Goal: Task Accomplishment & Management: Complete application form

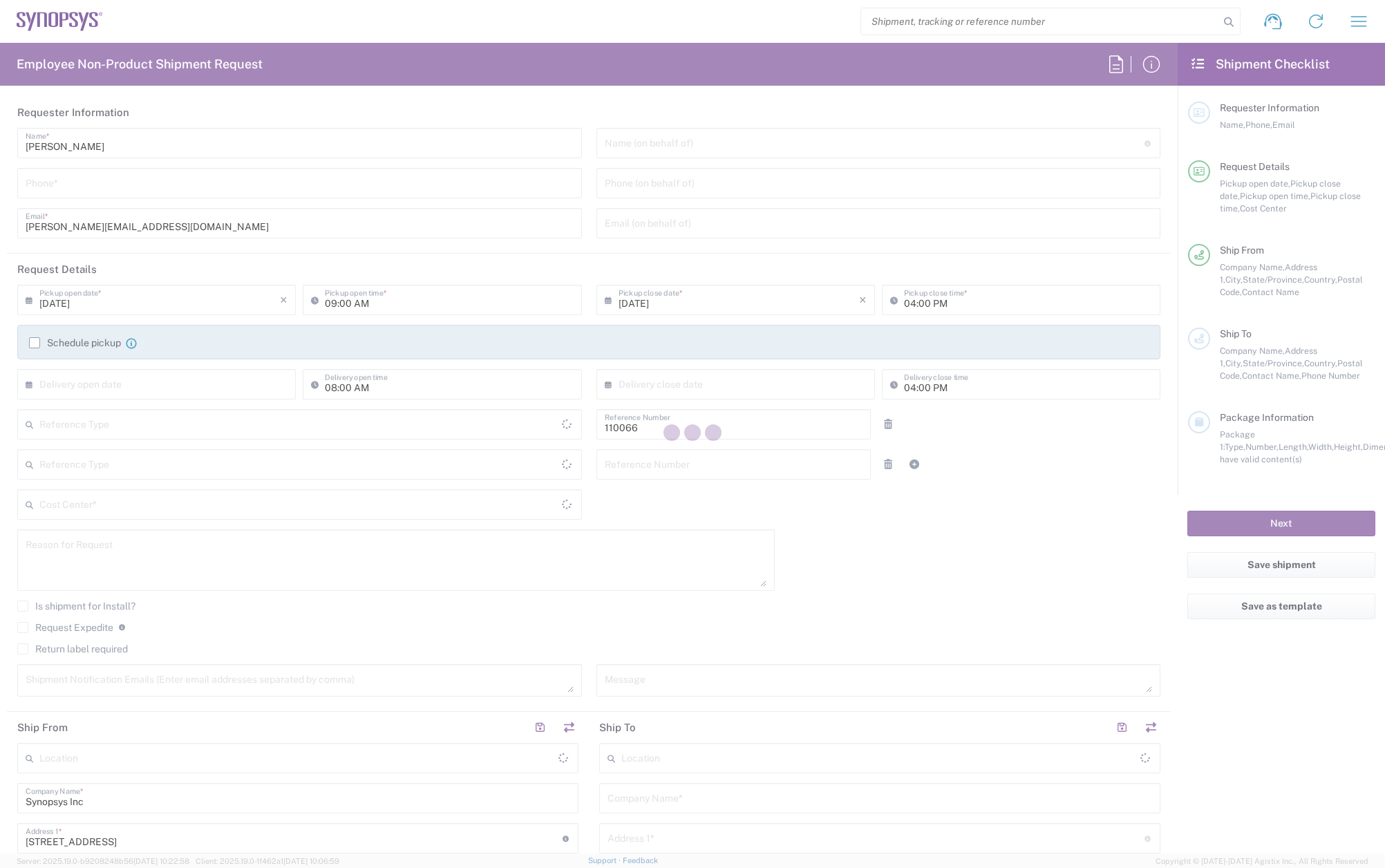
type input "Department"
type input "US01, CIO, IT, ESS2 110066"
type input "[US_STATE]"
type input "[GEOGRAPHIC_DATA]"
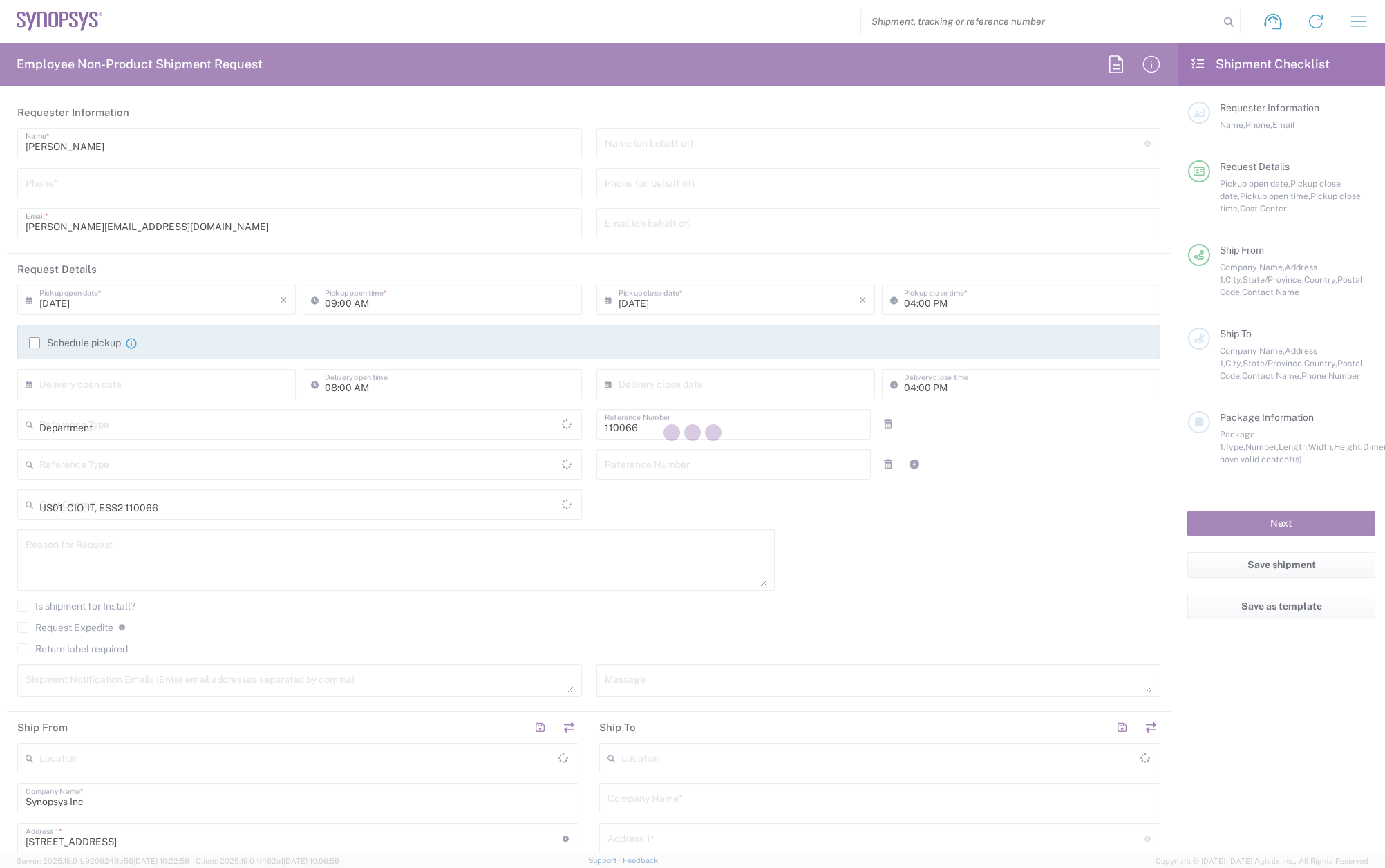
type input "Delivered at Place"
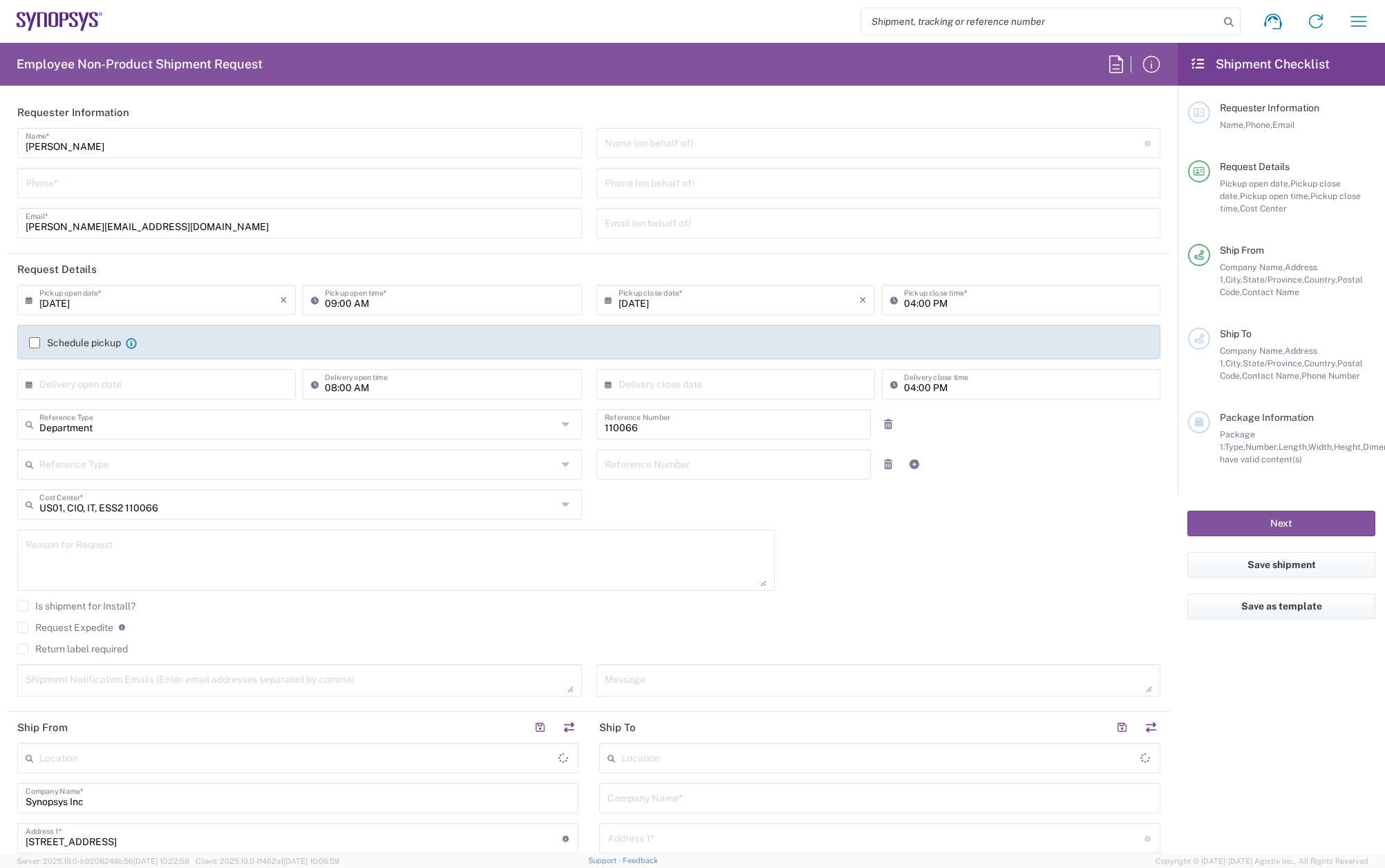
click at [47, 193] on input "tel" at bounding box center [299, 182] width 548 height 24
type input "7819643"
type input "Marlboro US04"
type input "7819643423"
click at [32, 342] on label "Schedule pickup" at bounding box center [74, 342] width 92 height 11
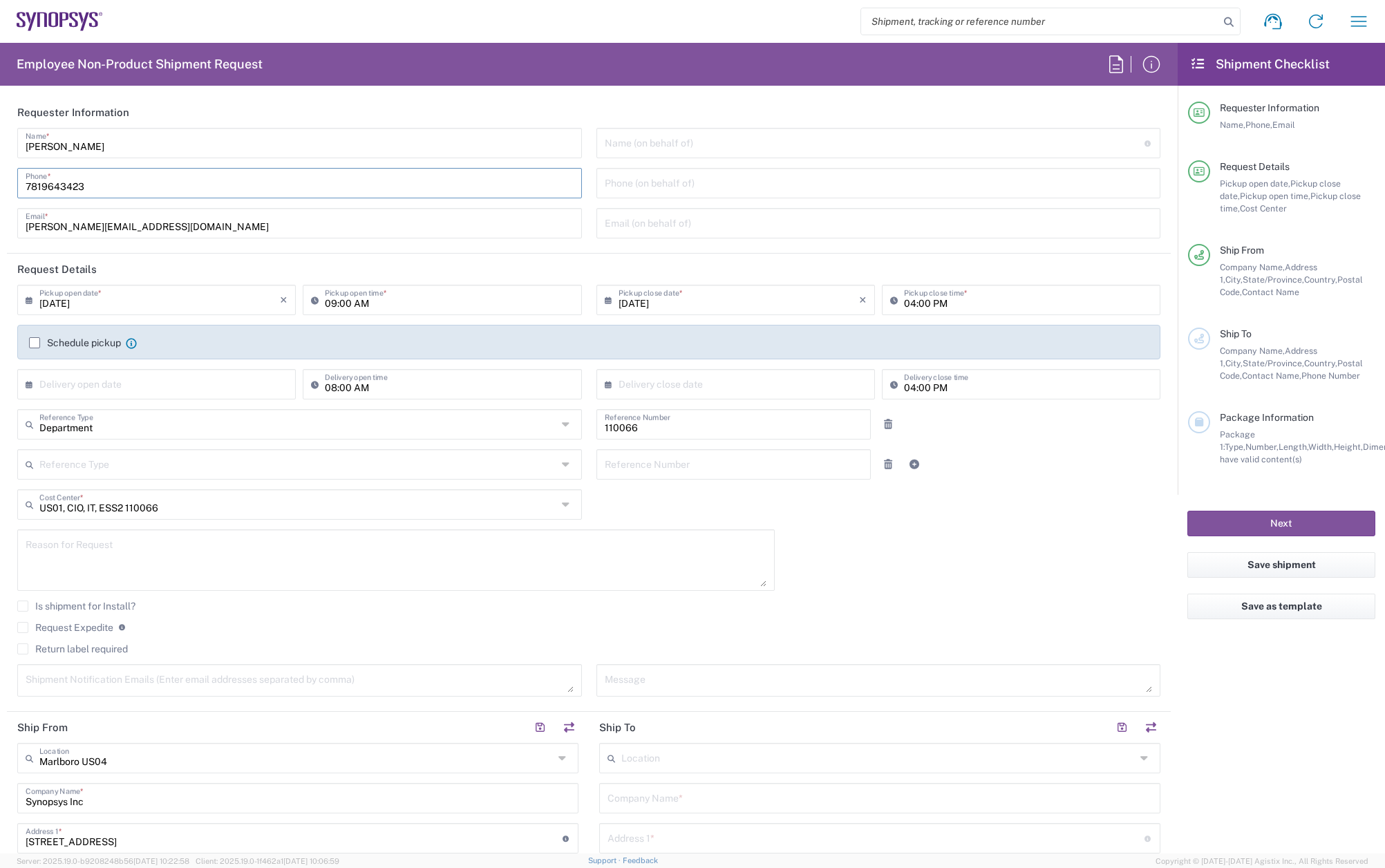
click at [35, 342] on input "Schedule pickup" at bounding box center [35, 342] width 0 height 0
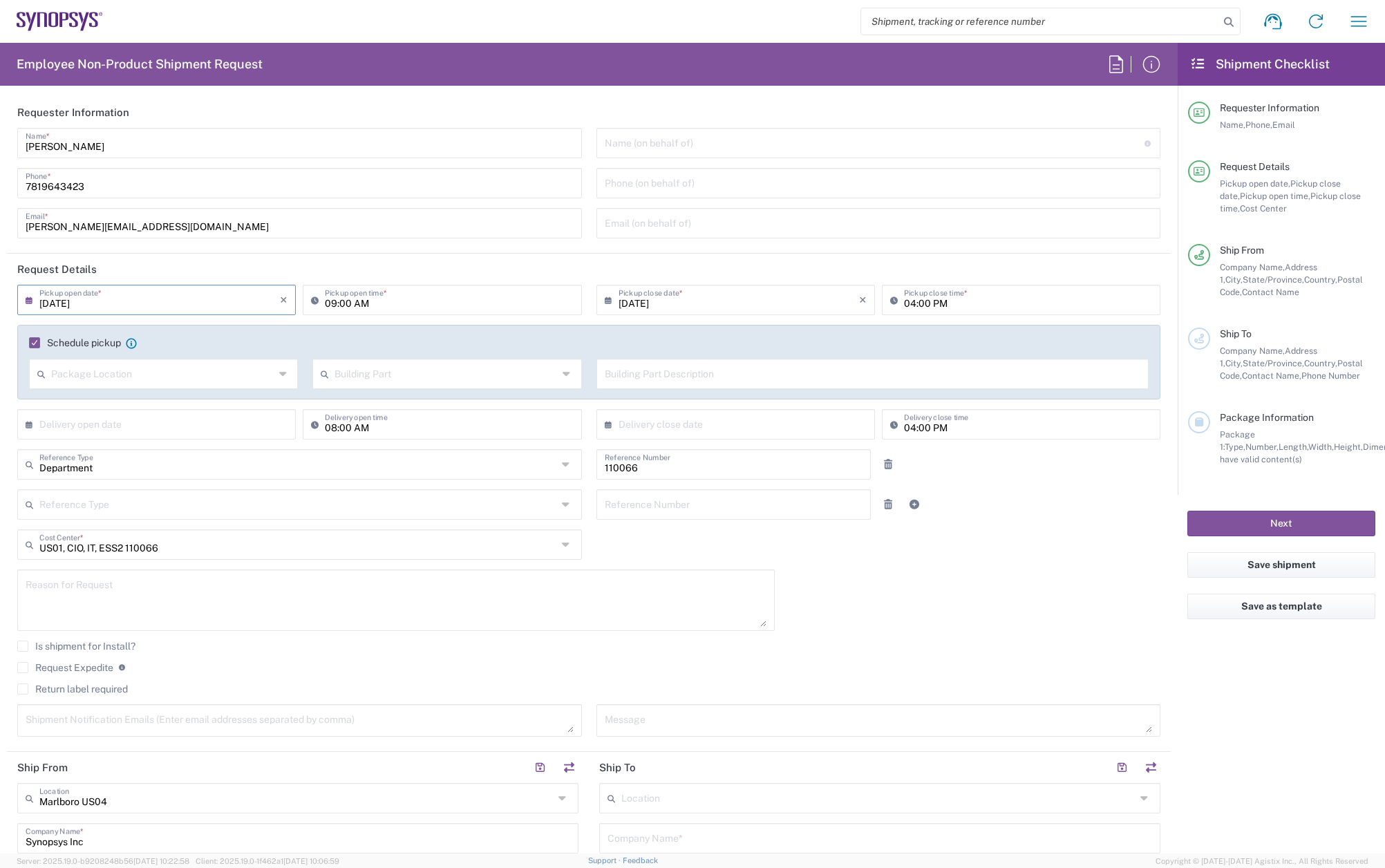
click at [136, 304] on input "[DATE]" at bounding box center [160, 298] width 240 height 24
click at [382, 301] on input "09:00 AM" at bounding box center [448, 298] width 248 height 24
click at [363, 300] on input "02:00 AM" at bounding box center [448, 298] width 248 height 24
type input "02:00 PM"
drag, startPoint x: 901, startPoint y: 302, endPoint x: 931, endPoint y: 317, distance: 33.5
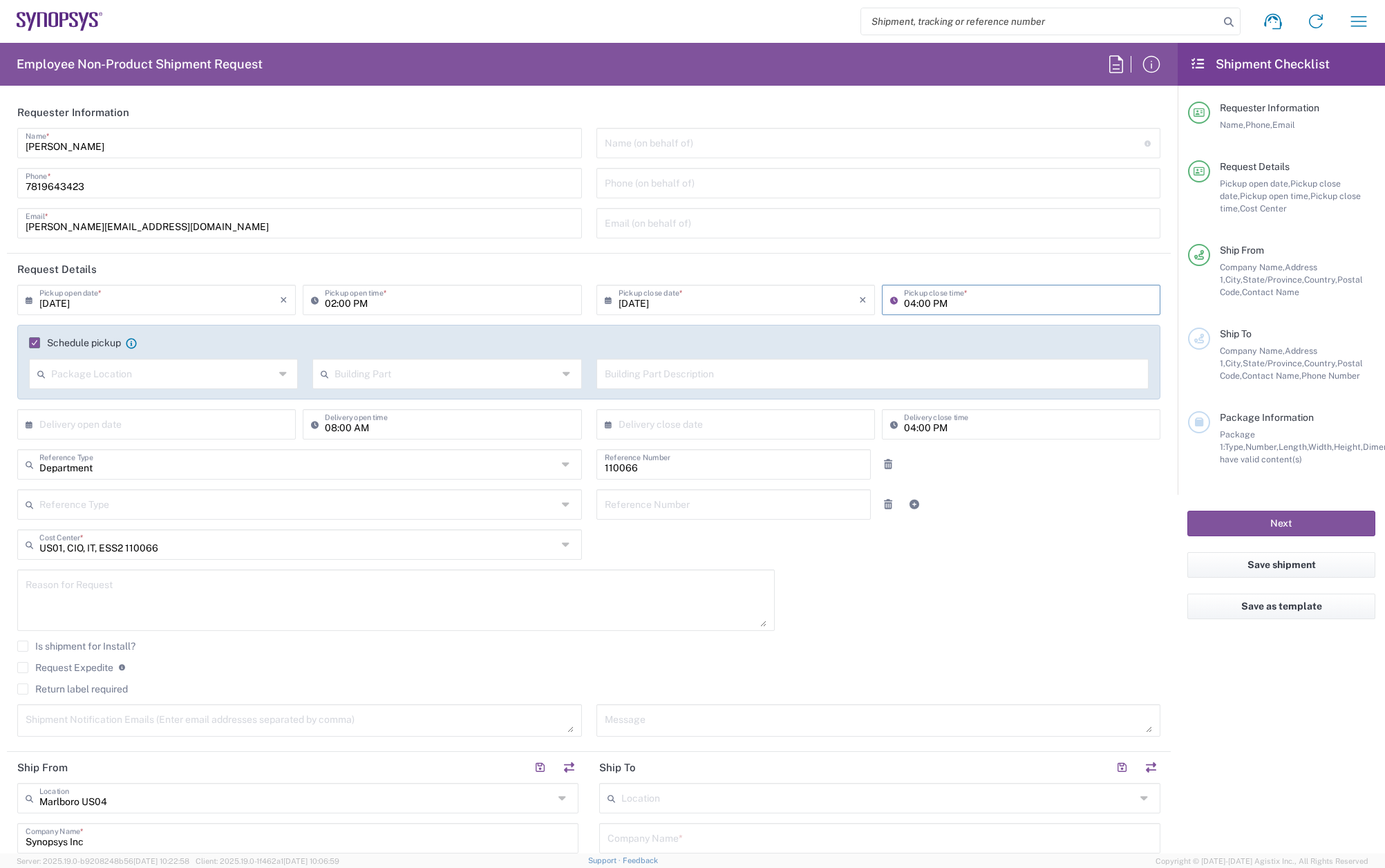
click at [904, 302] on input "04:00 PM" at bounding box center [1028, 298] width 248 height 24
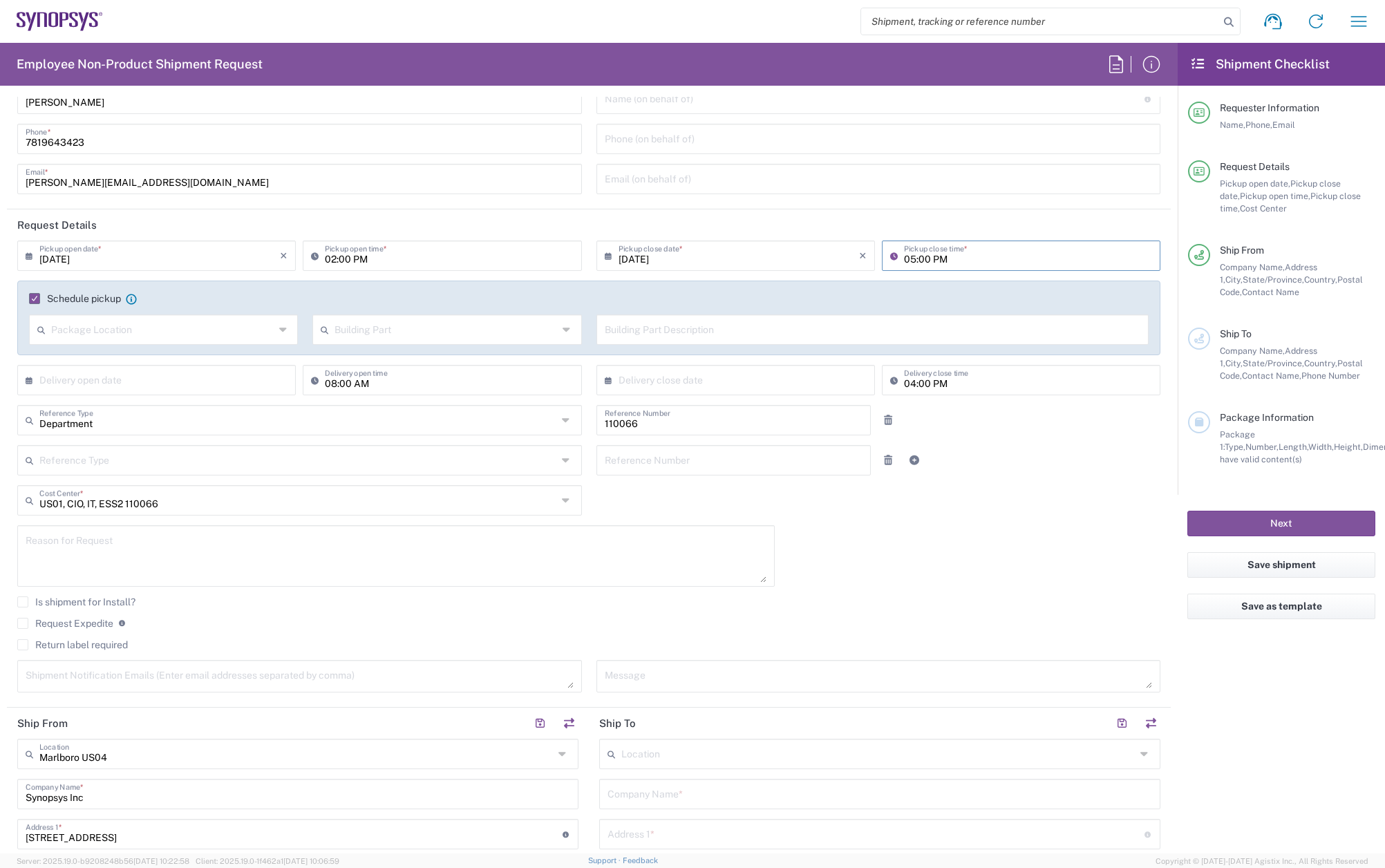
scroll to position [69, 0]
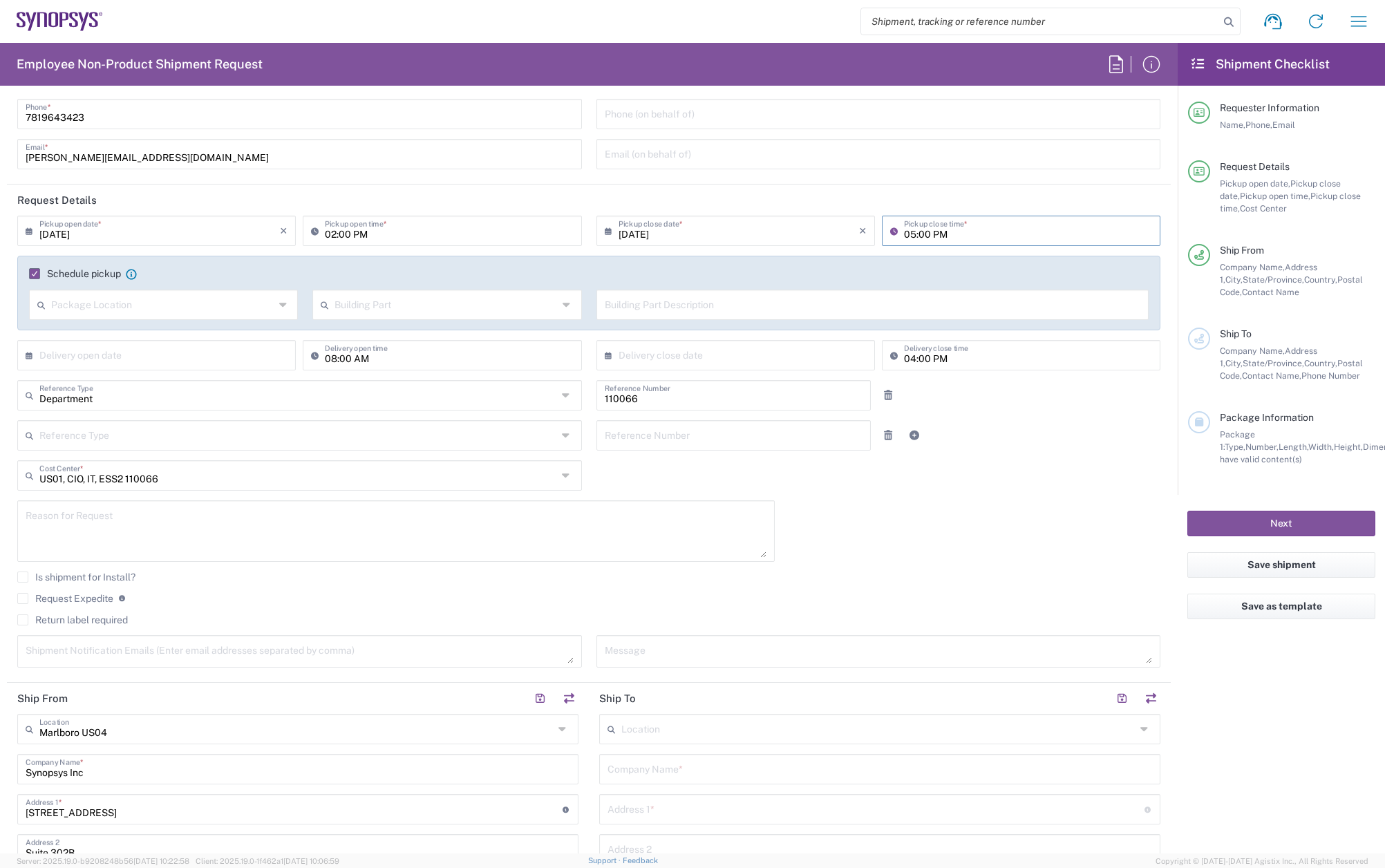
type input "05:00 PM"
click at [69, 533] on textarea at bounding box center [396, 531] width 741 height 53
type textarea "Replacement Loaners for US54"
click at [22, 620] on label "Return label required" at bounding box center [73, 620] width 110 height 11
click at [23, 620] on input "Return label required" at bounding box center [23, 620] width 0 height 0
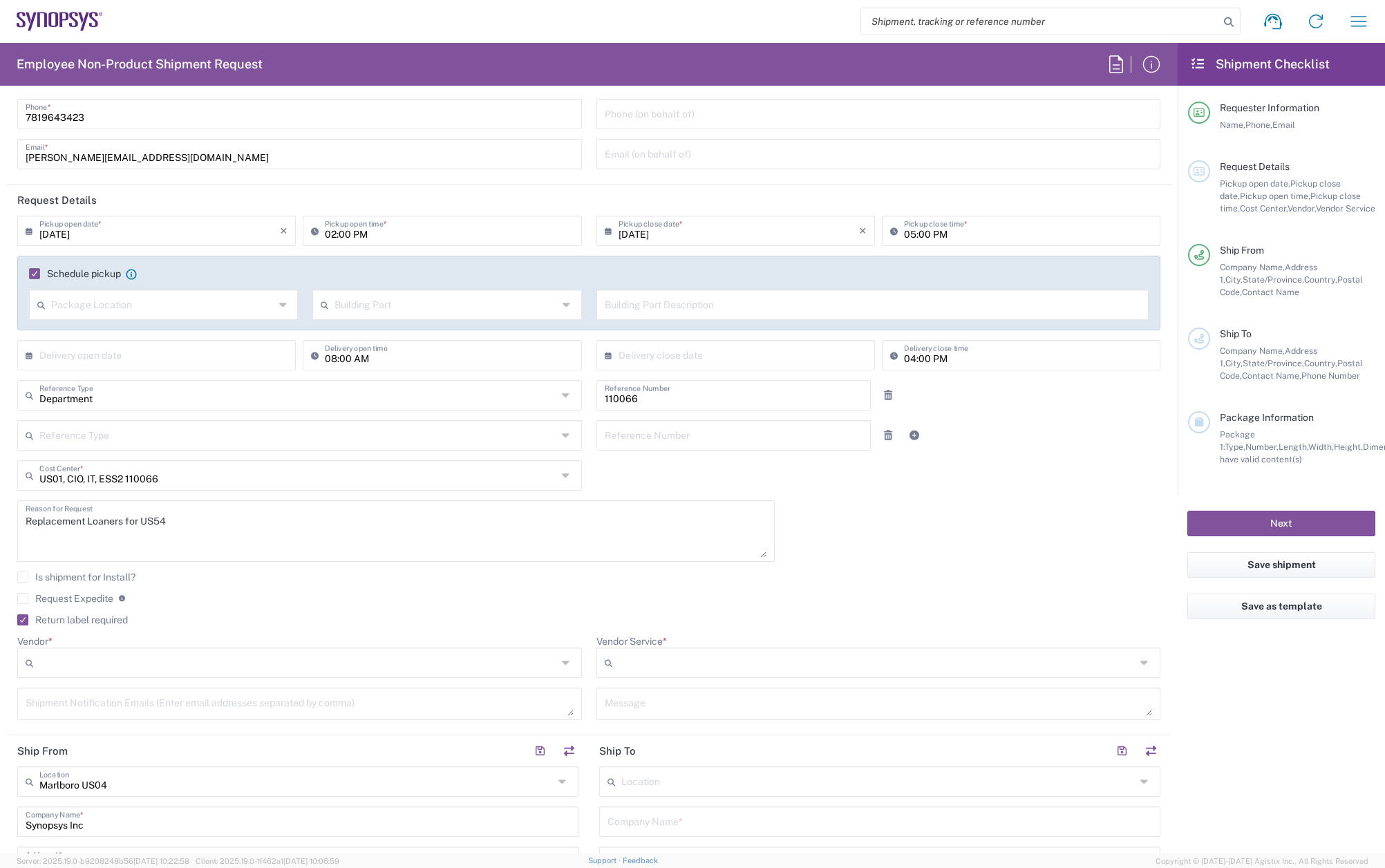
scroll to position [207, 0]
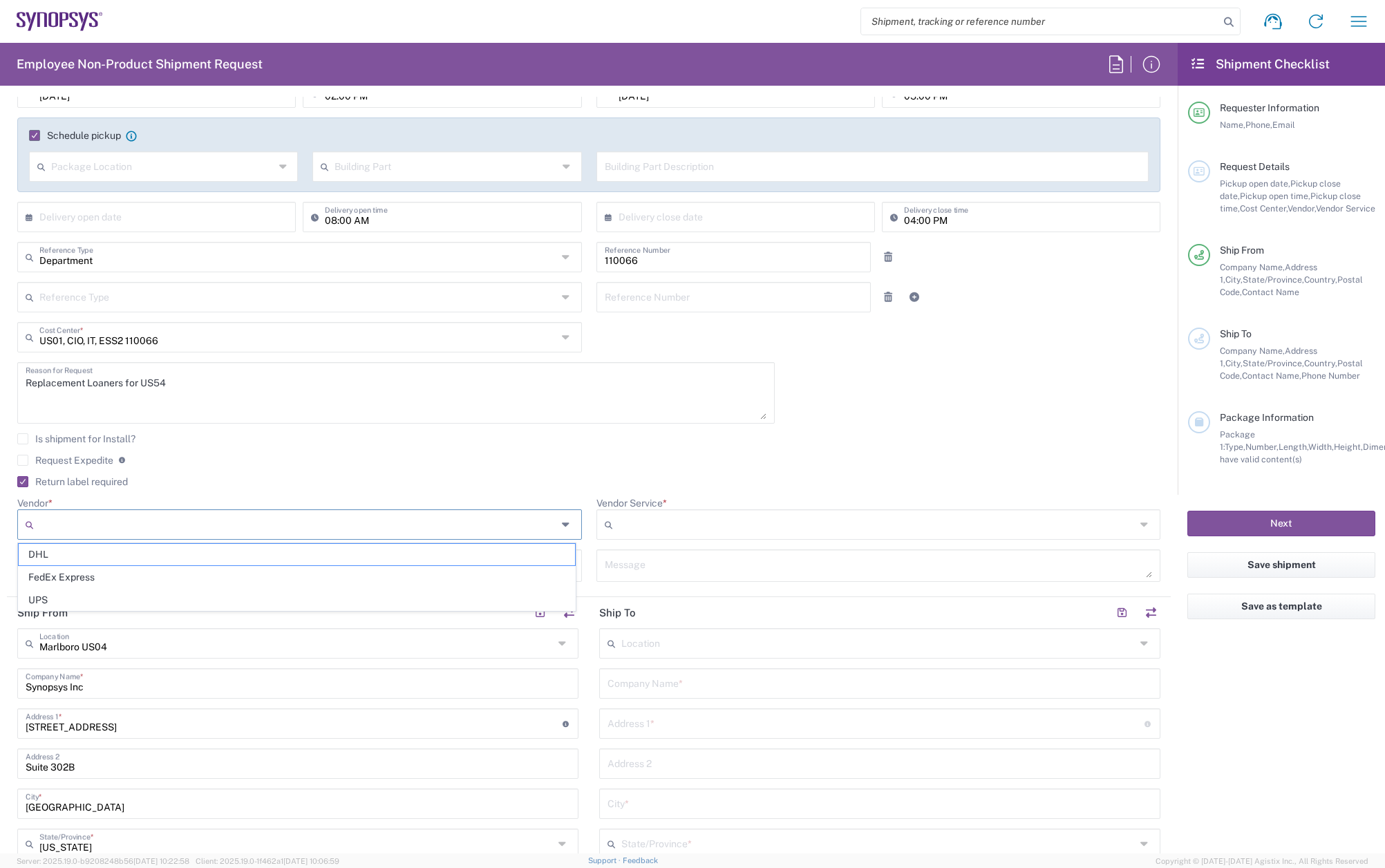
click at [135, 525] on input "Vendor *" at bounding box center [298, 524] width 518 height 22
click at [104, 574] on span "FedEx Express" at bounding box center [296, 577] width 556 height 21
type input "FedEx Express"
click at [623, 523] on input "Vendor Service *" at bounding box center [877, 524] width 518 height 22
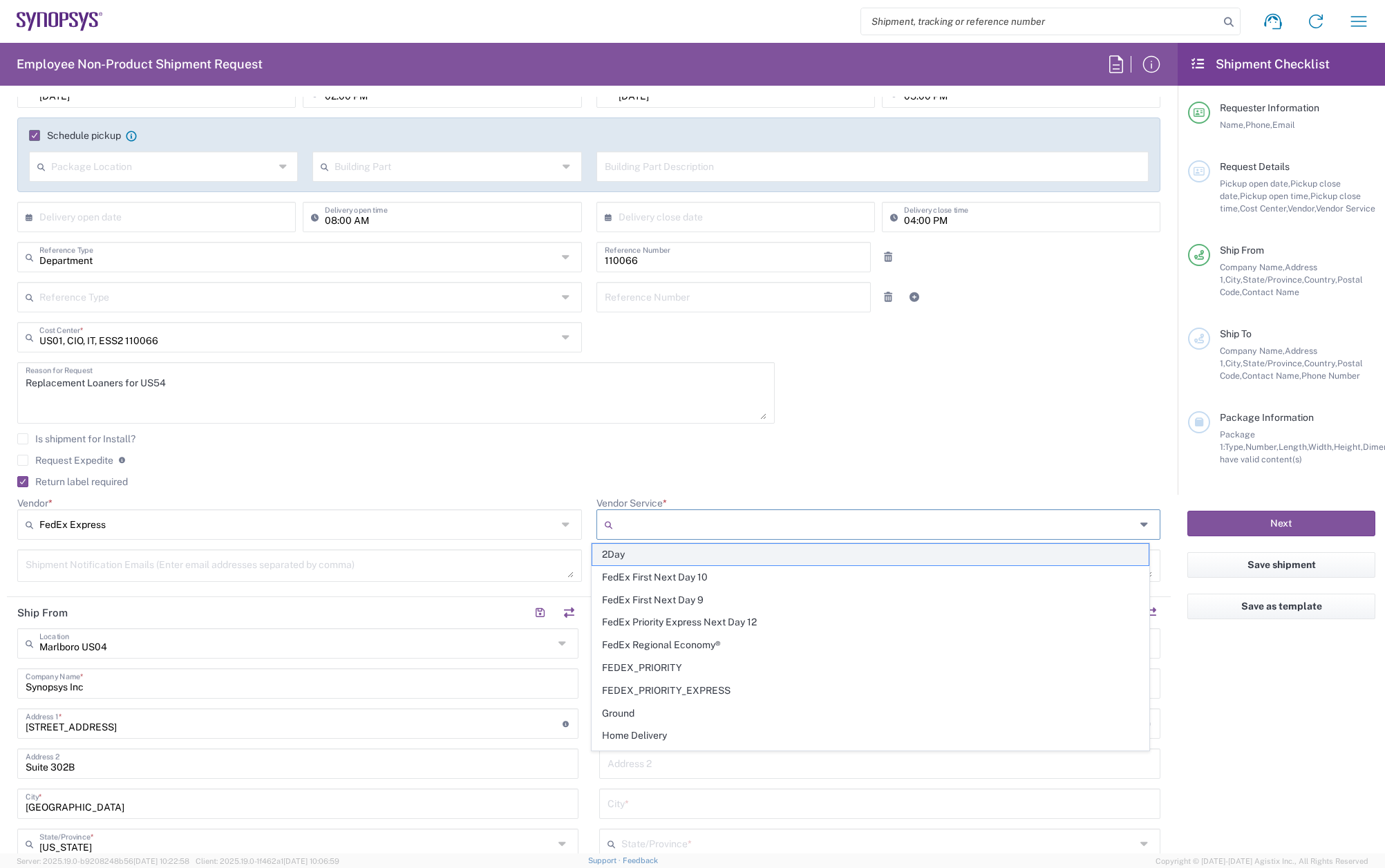
click at [636, 559] on span "2Day" at bounding box center [870, 554] width 556 height 21
type input "2Day"
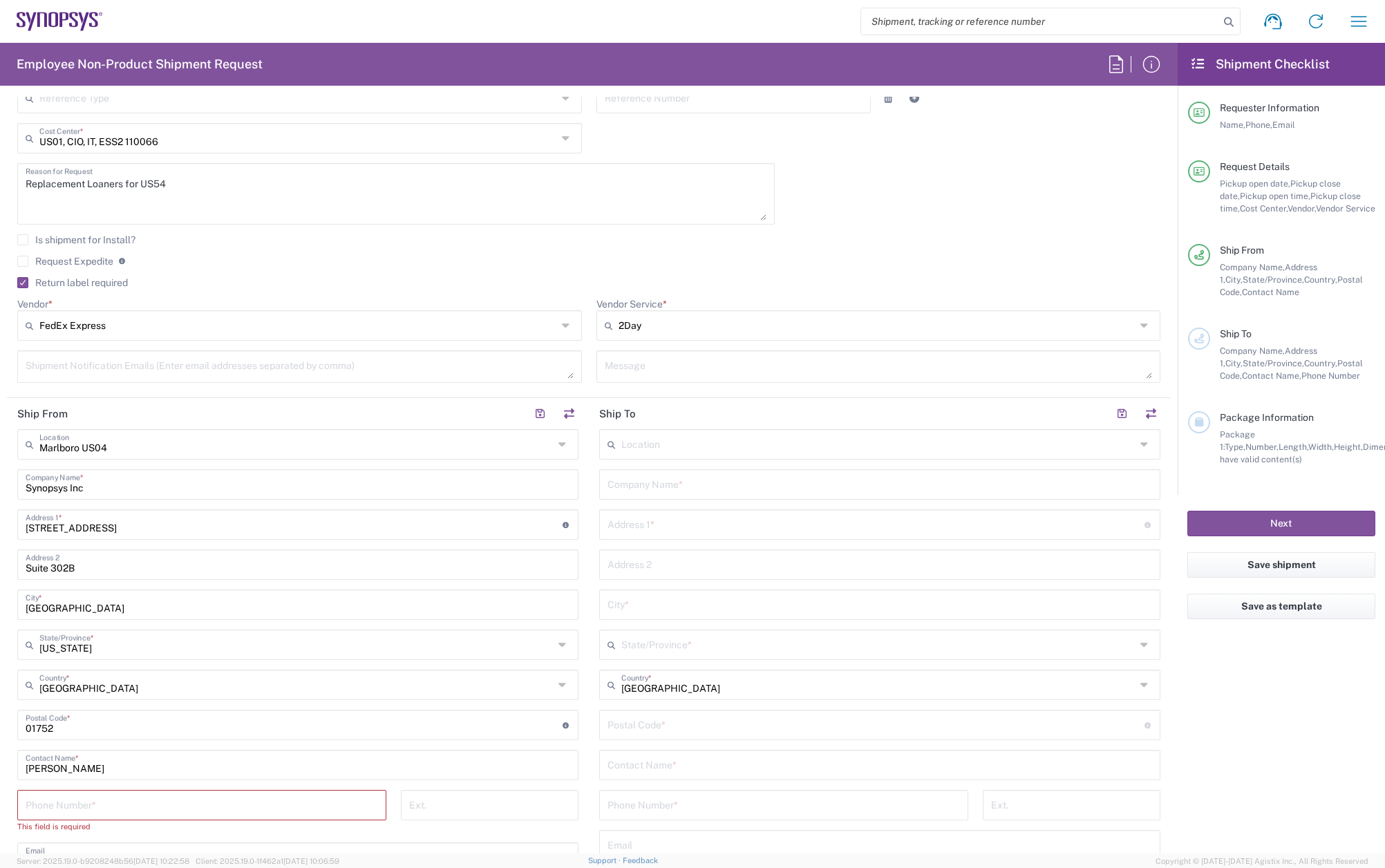
scroll to position [415, 0]
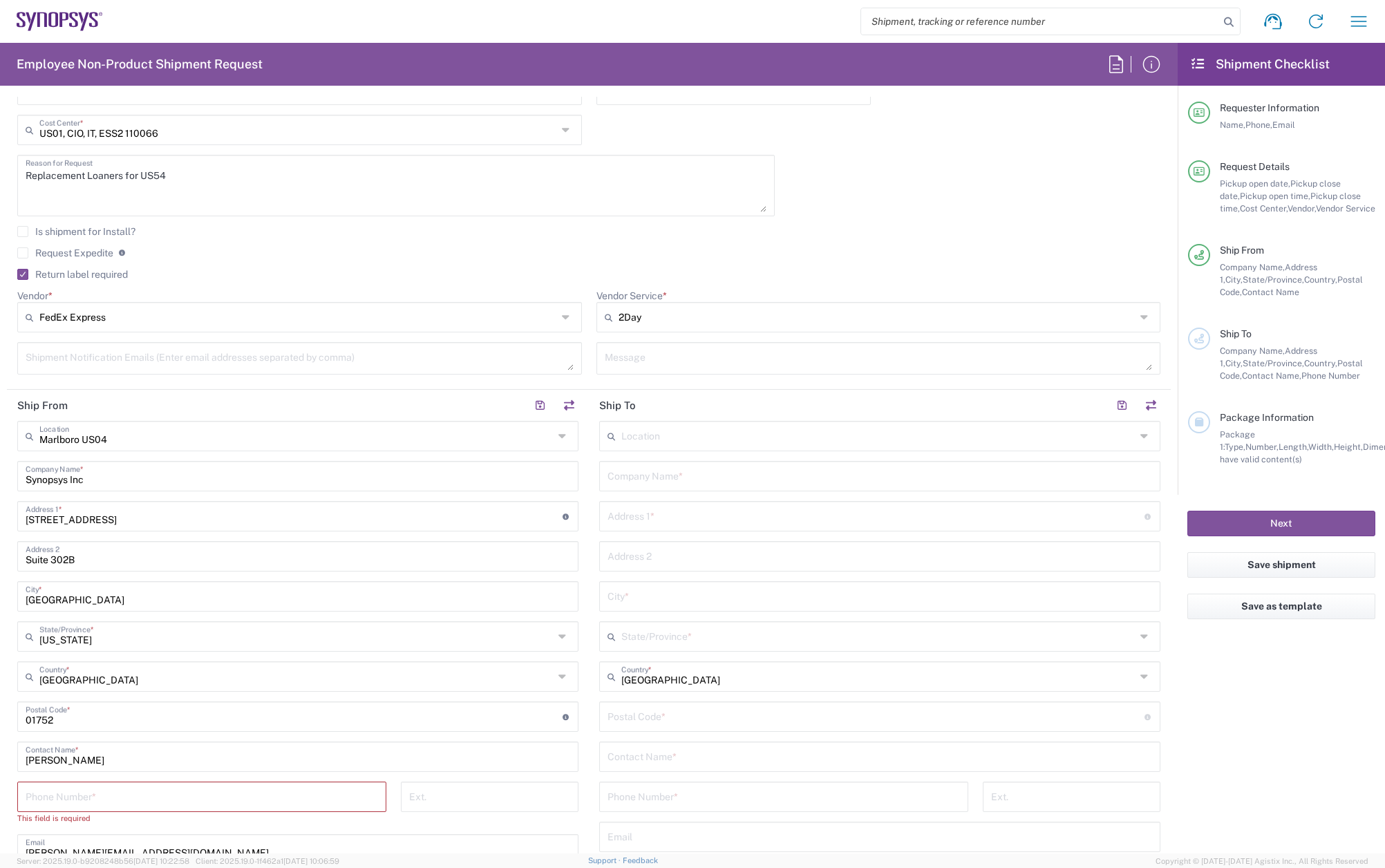
click at [661, 440] on input "text" at bounding box center [878, 434] width 514 height 24
click at [651, 467] on span "Morrisville US54" at bounding box center [872, 466] width 554 height 21
type input "Morrisville US54"
type input "Synopsys Inc"
type input "[STREET_ADDRESS][PERSON_NAME]"
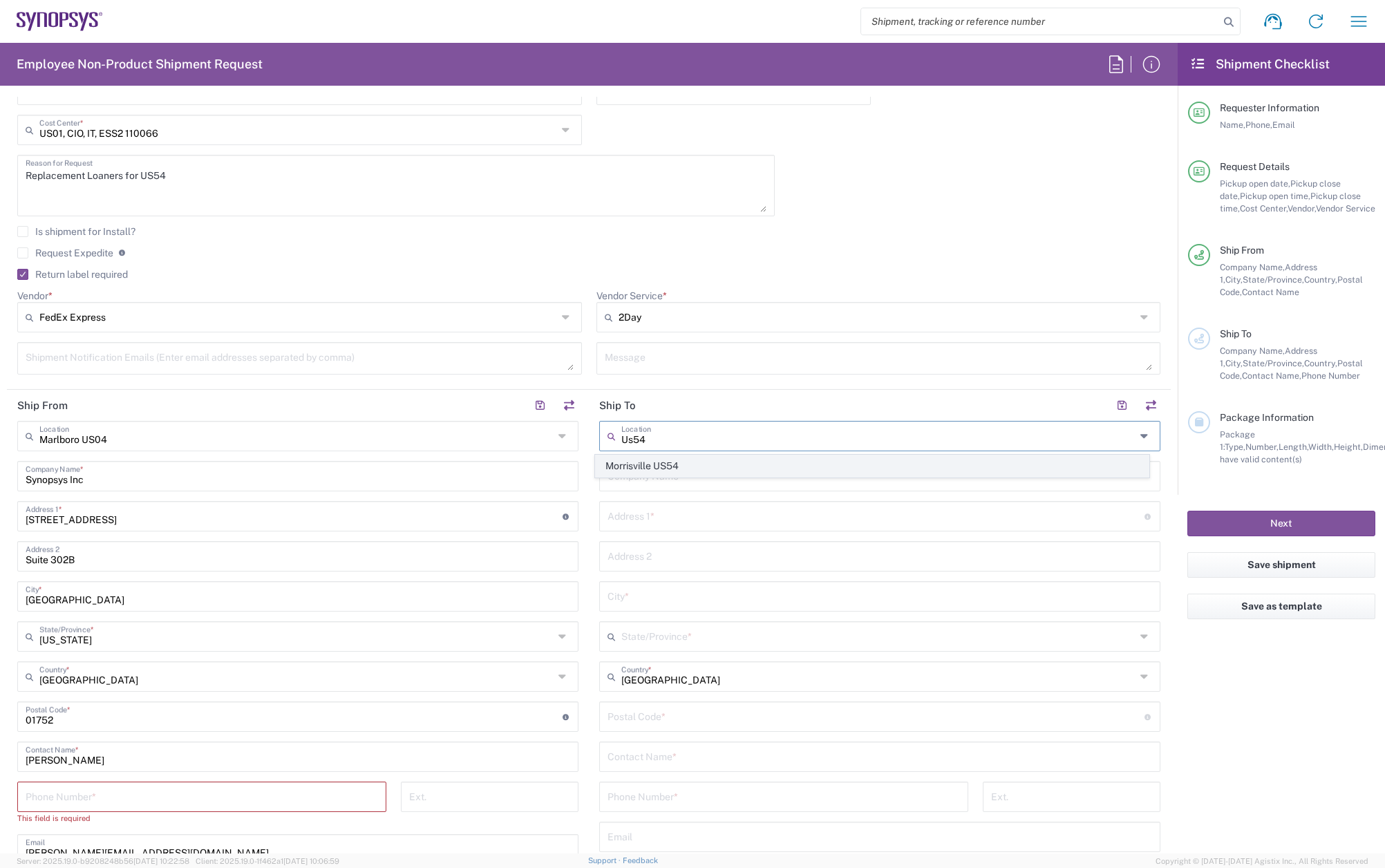
type input "Suite 300"
type input "Morrisville"
type input "[US_STATE]"
type input "27560"
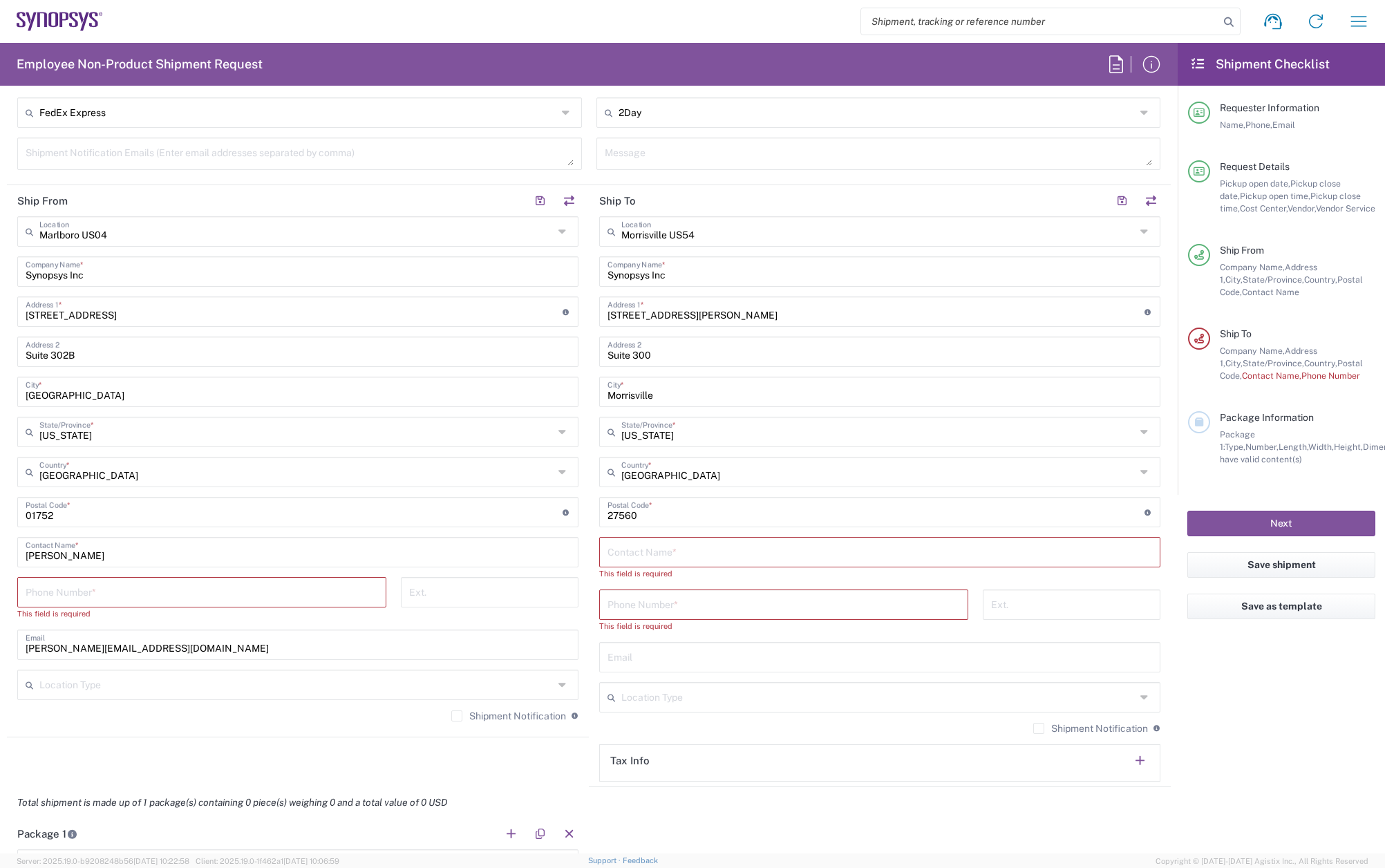
scroll to position [622, 0]
click at [115, 582] on input "tel" at bounding box center [201, 588] width 352 height 24
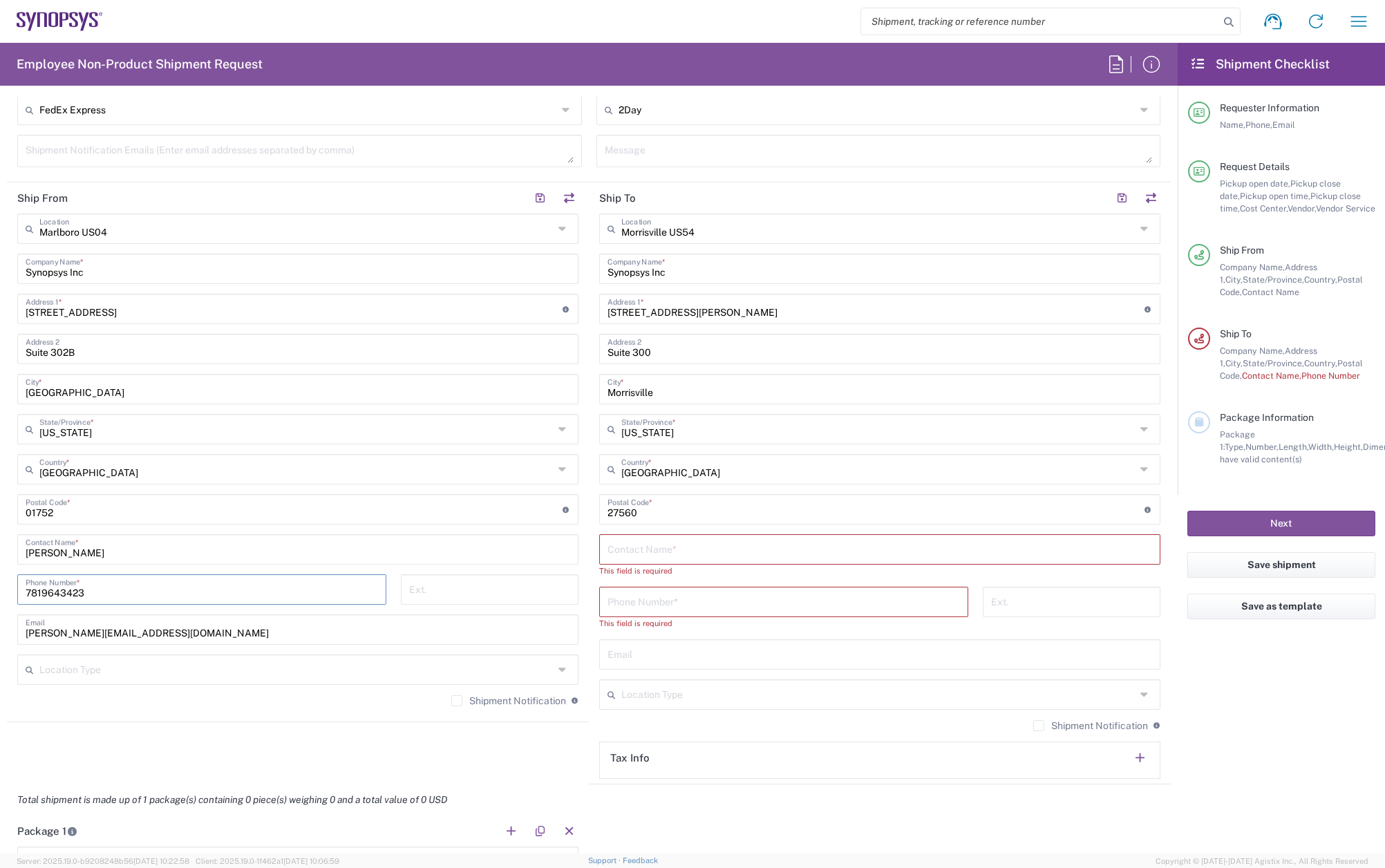
type input "7819643423"
click at [628, 544] on input "text" at bounding box center [879, 548] width 545 height 24
click at [699, 551] on input "text" at bounding box center [879, 548] width 545 height 24
paste input "[PERSON_NAME]"
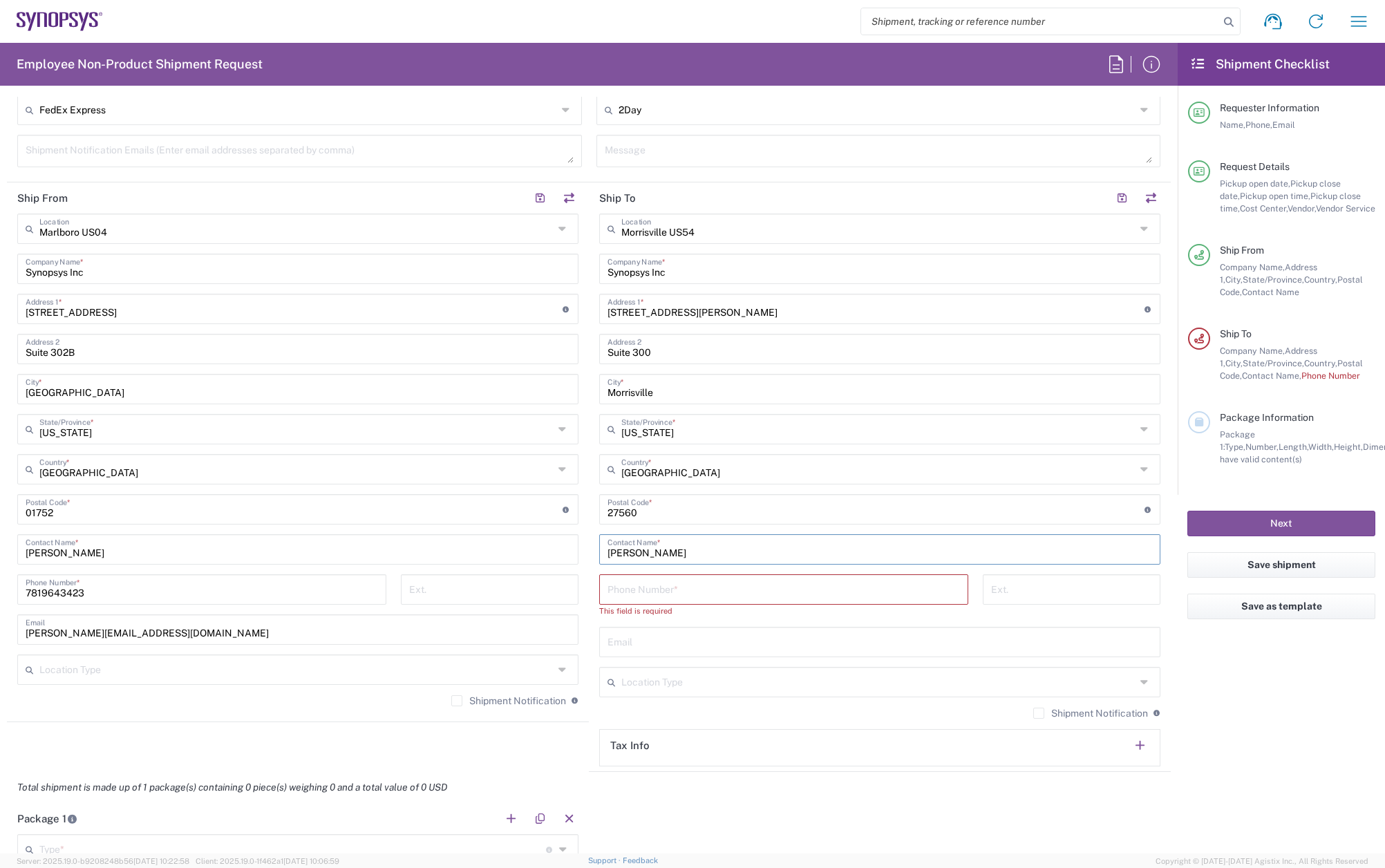
type input "[PERSON_NAME]"
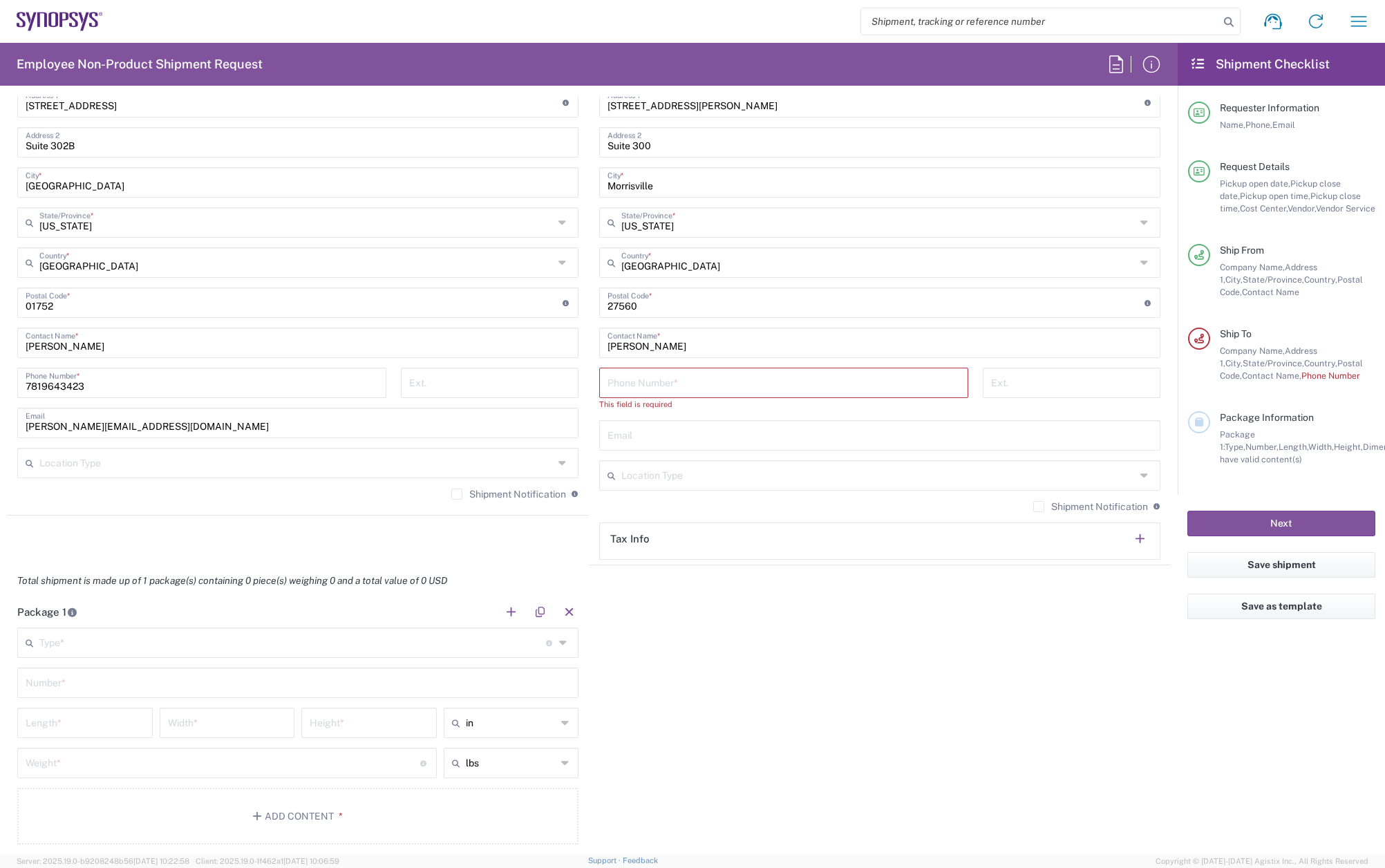
scroll to position [829, 0]
click at [187, 657] on main "Type * Material used to package goods Bale(s) Basket(s) Bolt(s) Bottle(s) Bucke…" at bounding box center [298, 738] width 582 height 222
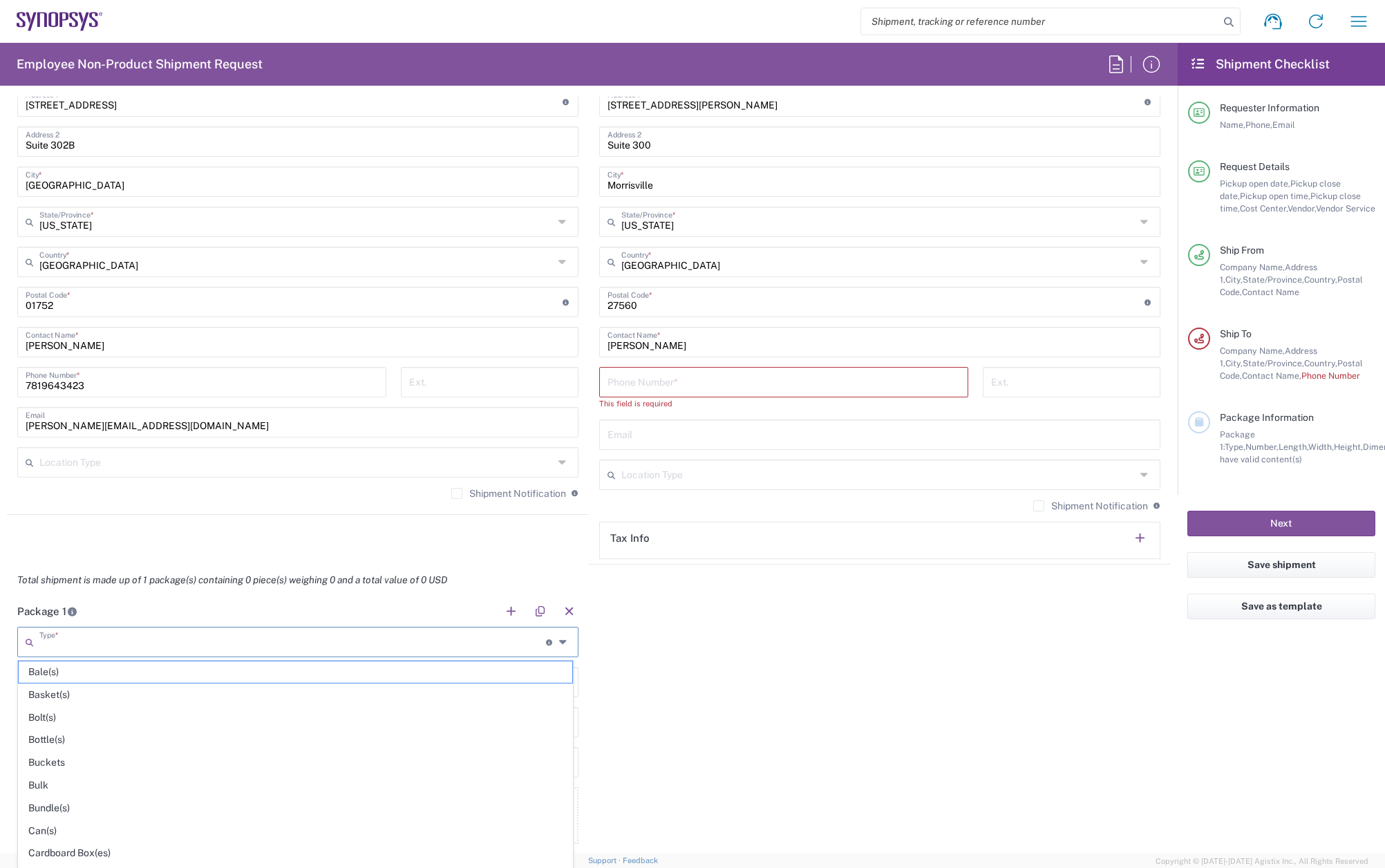
click at [182, 649] on input "text" at bounding box center [293, 640] width 507 height 24
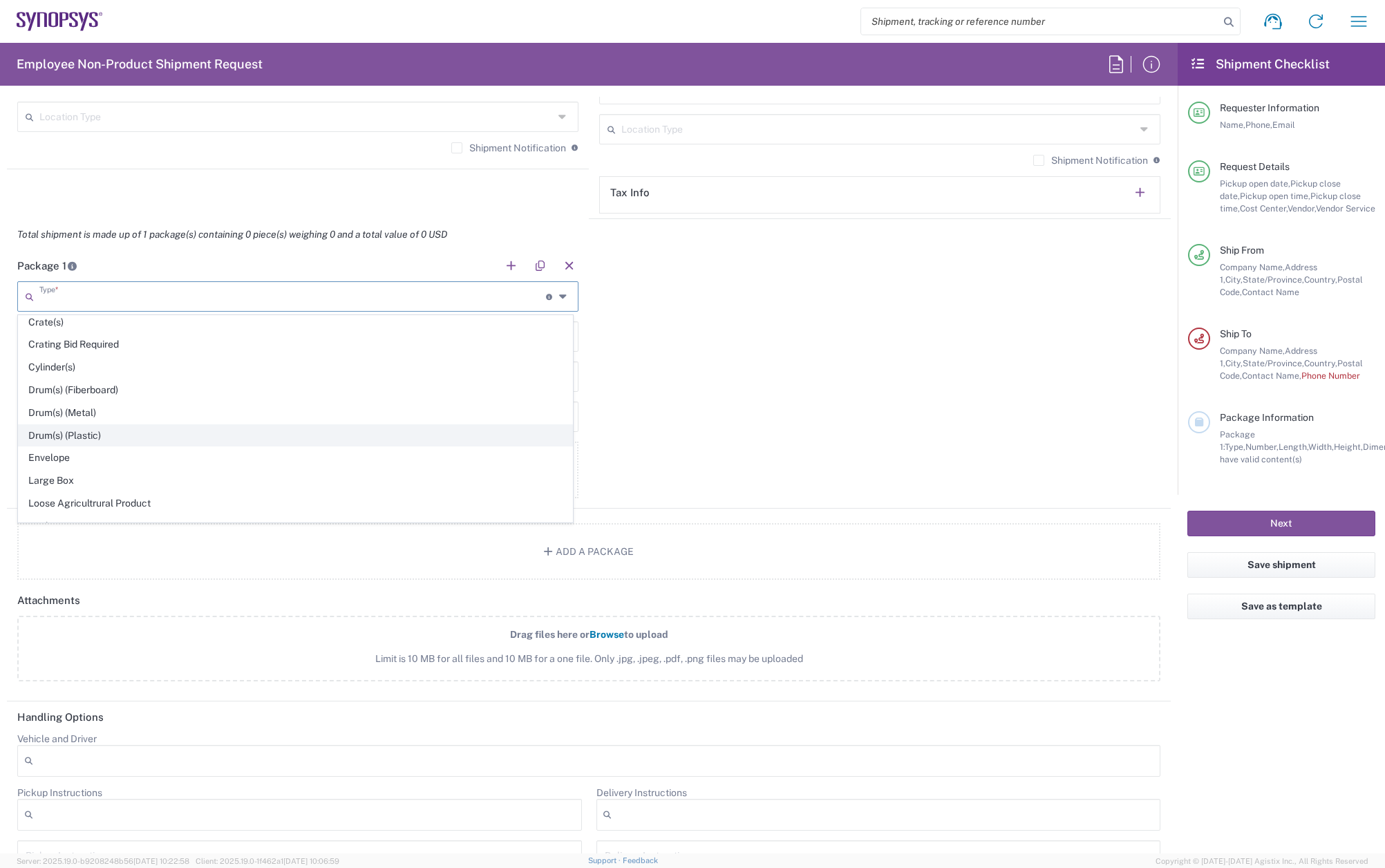
scroll to position [345, 0]
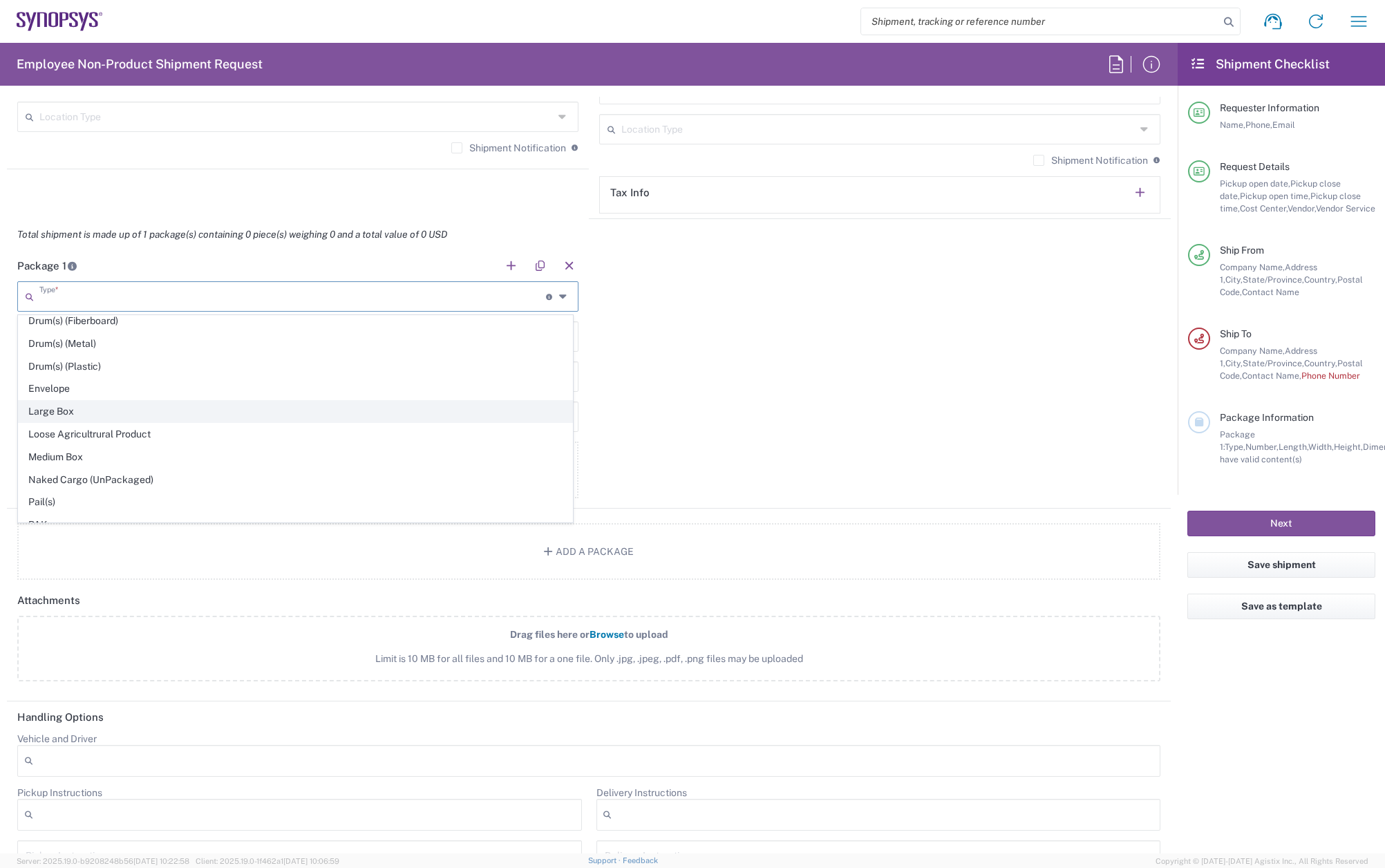
click at [84, 409] on span "Large Box" at bounding box center [295, 411] width 554 height 21
type input "Large Box"
type input "17.5"
type input "12.5"
type input "3"
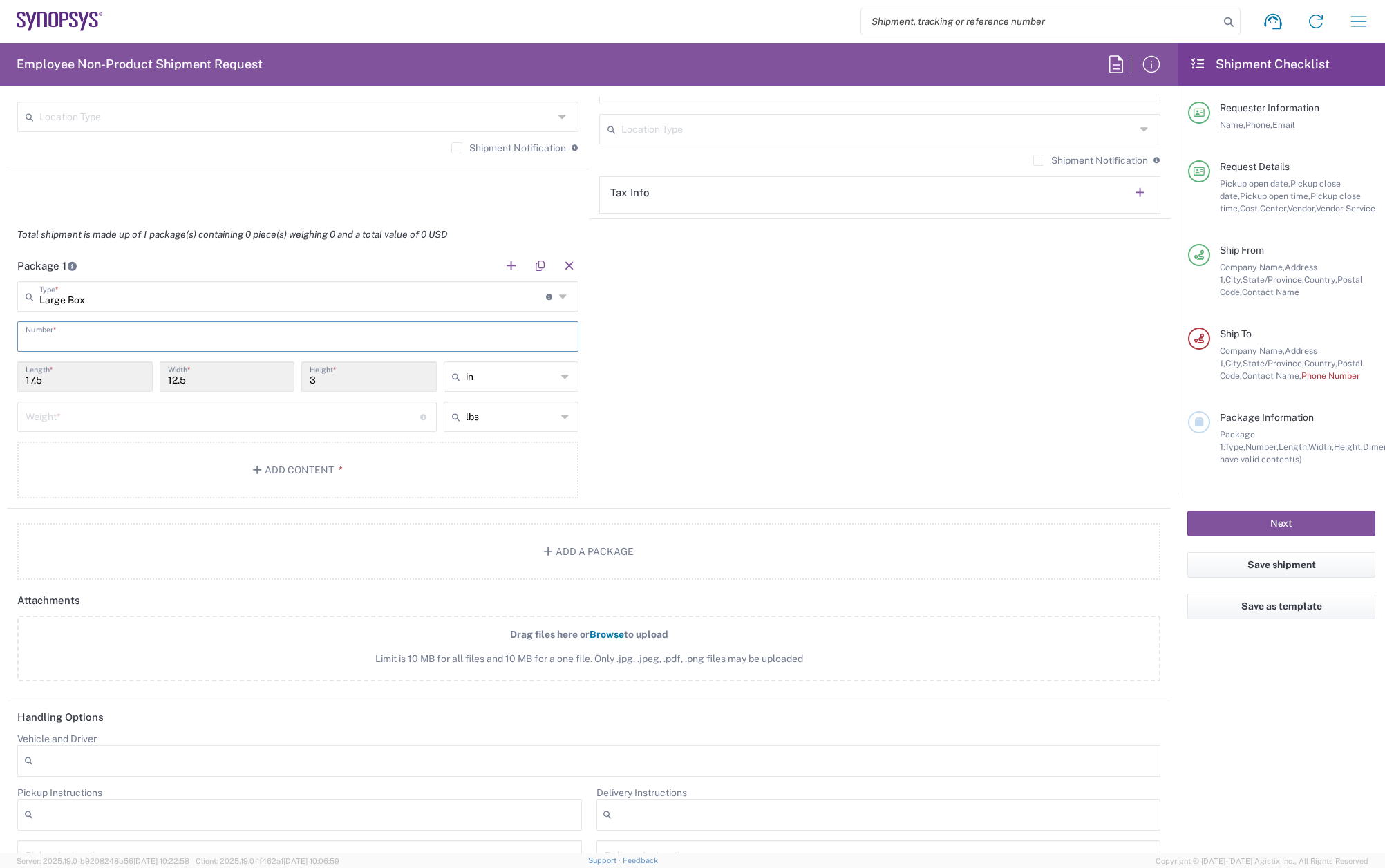
click at [72, 339] on input "text" at bounding box center [298, 335] width 545 height 24
type input "1"
click at [93, 428] on div "Weight * Total weight of package(s) in pounds or kilograms" at bounding box center [227, 416] width 420 height 30
click at [90, 423] on input "number" at bounding box center [223, 415] width 395 height 24
type input "7"
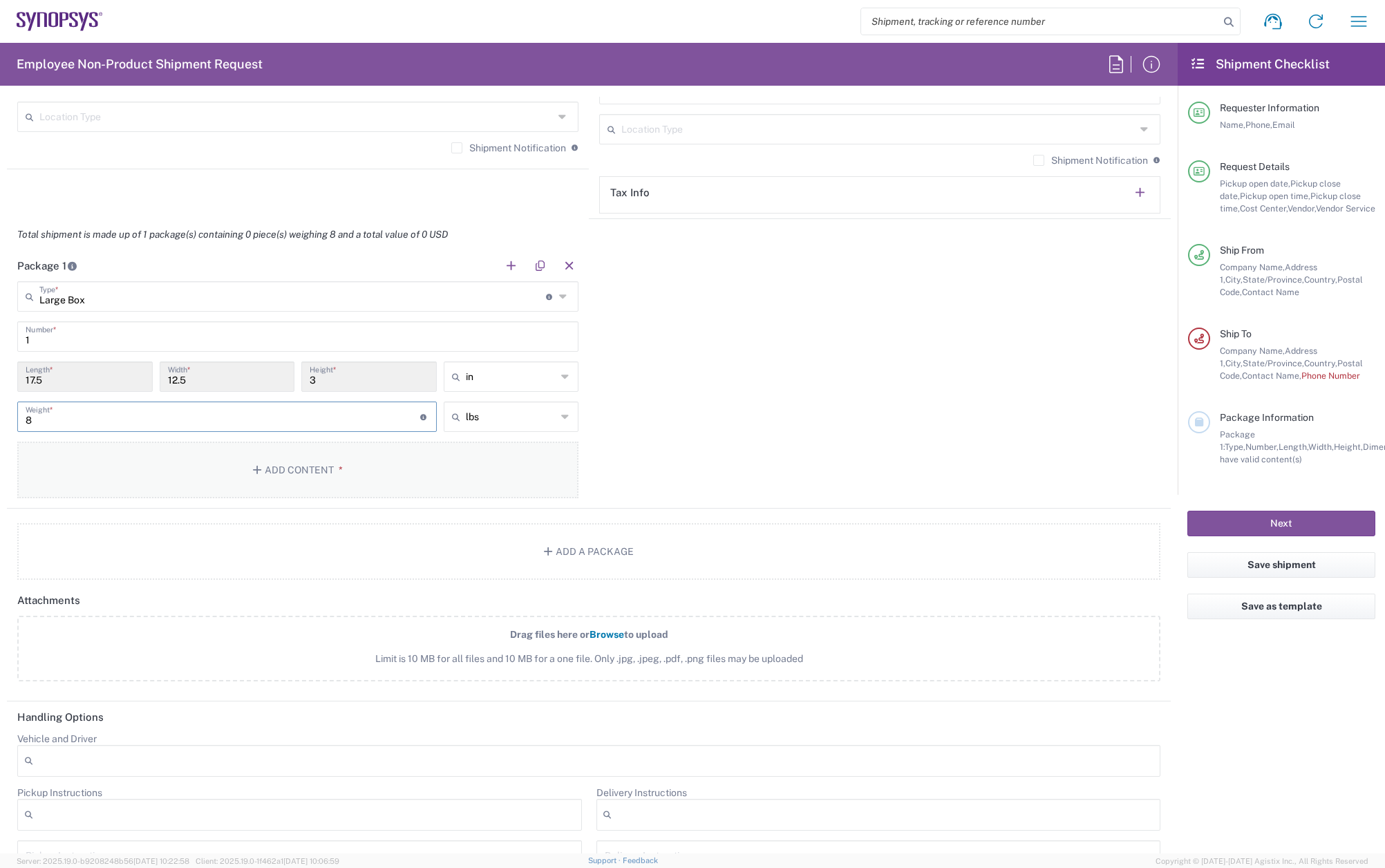
type input "8"
click at [179, 476] on button "Add Content *" at bounding box center [298, 470] width 561 height 57
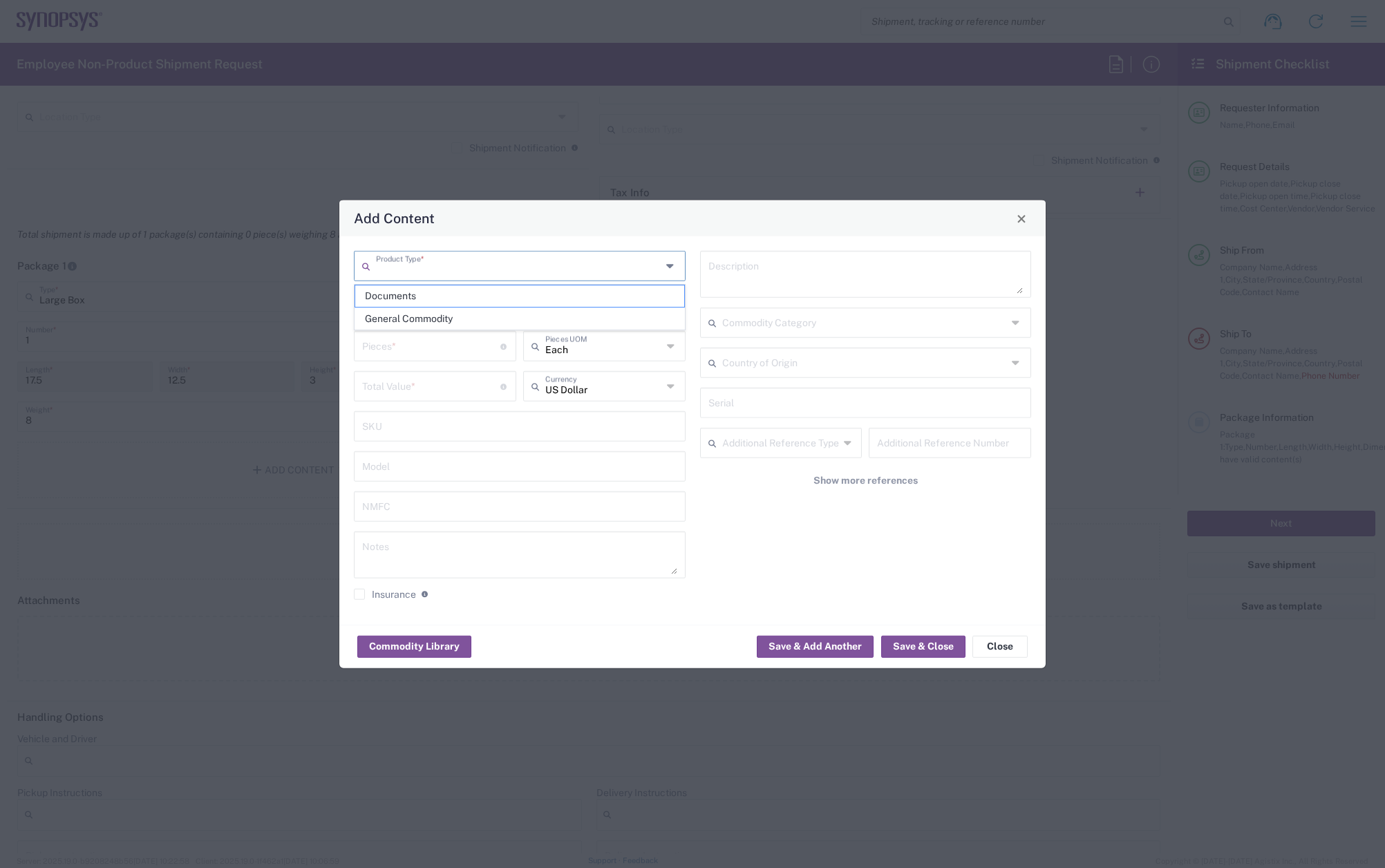
click at [393, 273] on input "text" at bounding box center [518, 265] width 285 height 24
click at [408, 315] on span "General Commodity" at bounding box center [519, 318] width 329 height 21
type input "General Commodity"
click at [408, 295] on input "text" at bounding box center [520, 305] width 315 height 24
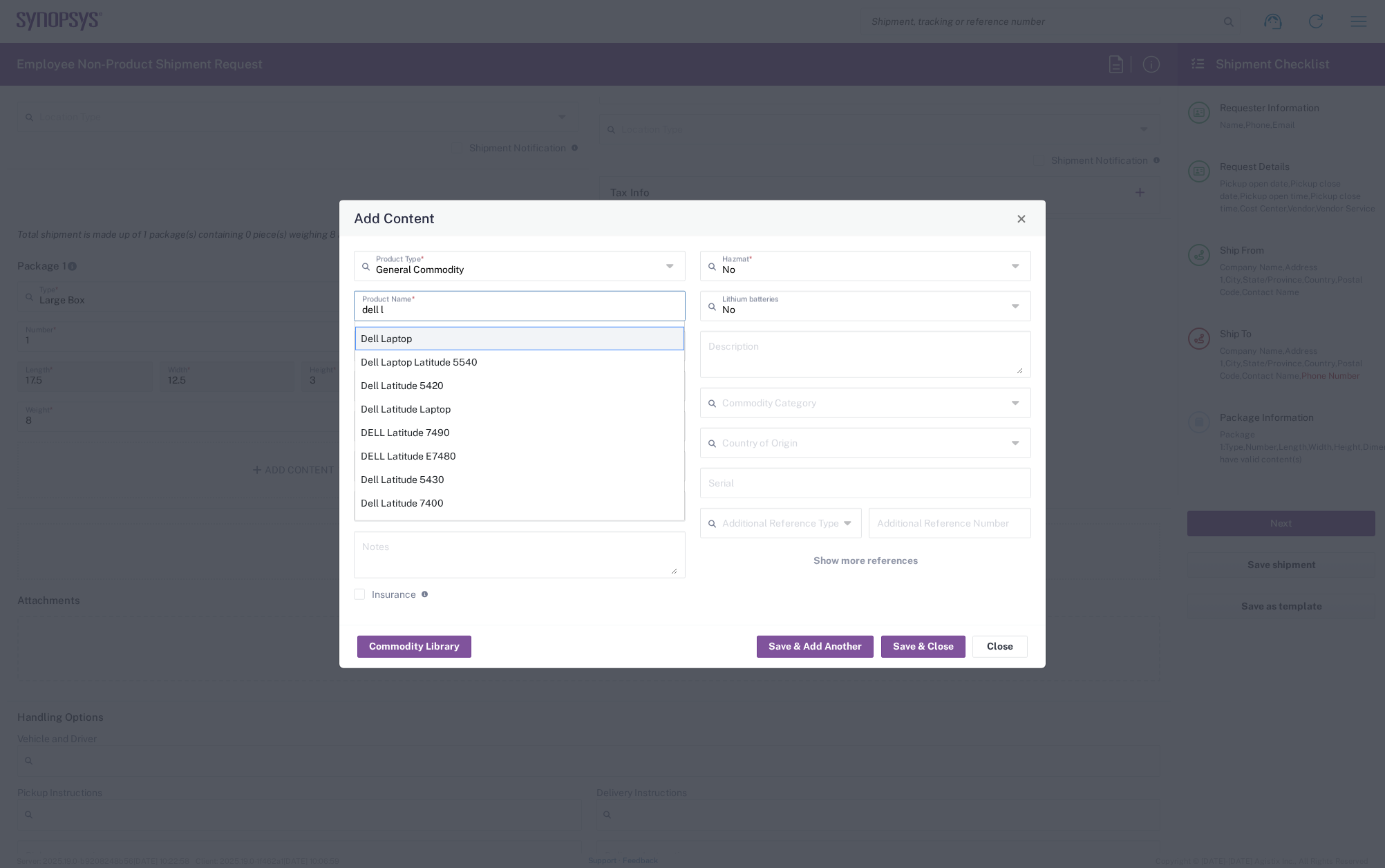
click at [396, 343] on div "Dell Laptop" at bounding box center [519, 339] width 329 height 24
type input "Dell Laptop"
type textarea "Dell Laptop"
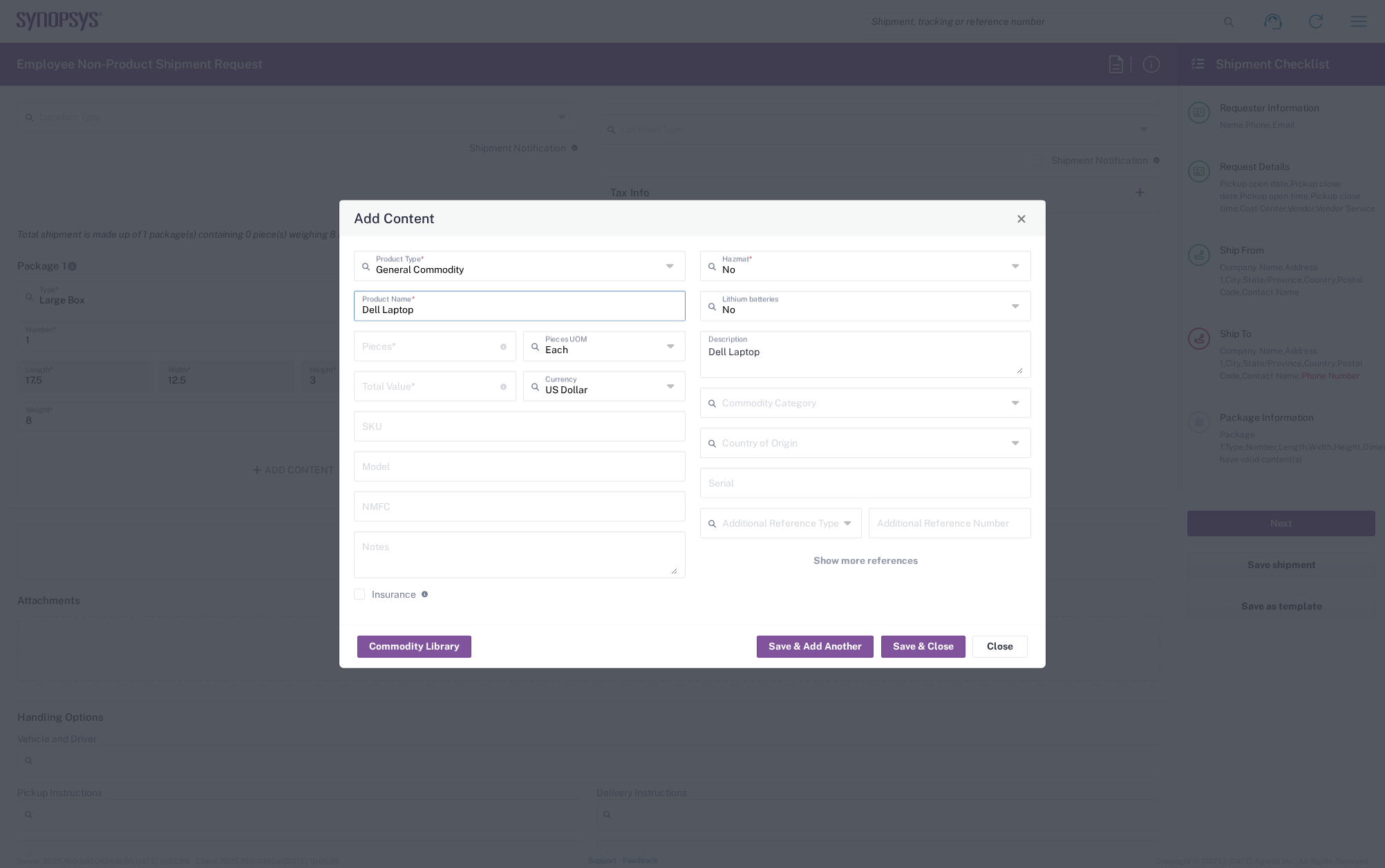
click at [398, 348] on input "number" at bounding box center [432, 345] width 138 height 24
type input "1"
click at [390, 392] on input "number" at bounding box center [432, 385] width 138 height 24
type input "950"
click at [940, 648] on button "Save & Close" at bounding box center [923, 646] width 85 height 22
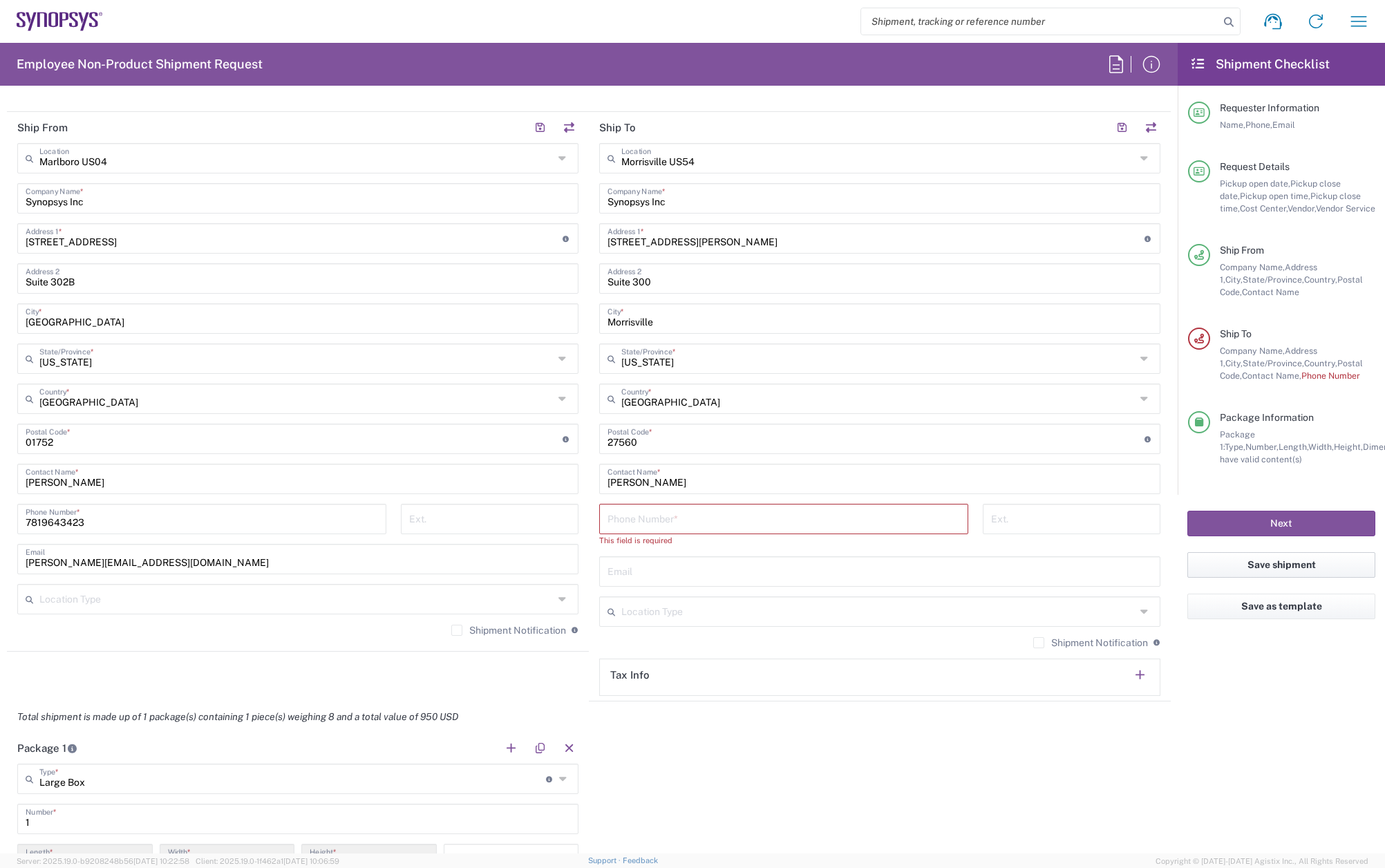
scroll to position [691, 0]
click at [633, 518] on input "tel" at bounding box center [783, 519] width 352 height 24
paste input "[PHONE_NUMBER]"
click at [654, 525] on input "[PHONE_NUMBER]" at bounding box center [783, 519] width 352 height 24
click at [631, 520] on input "[PHONE_NUMBER]" at bounding box center [783, 519] width 352 height 24
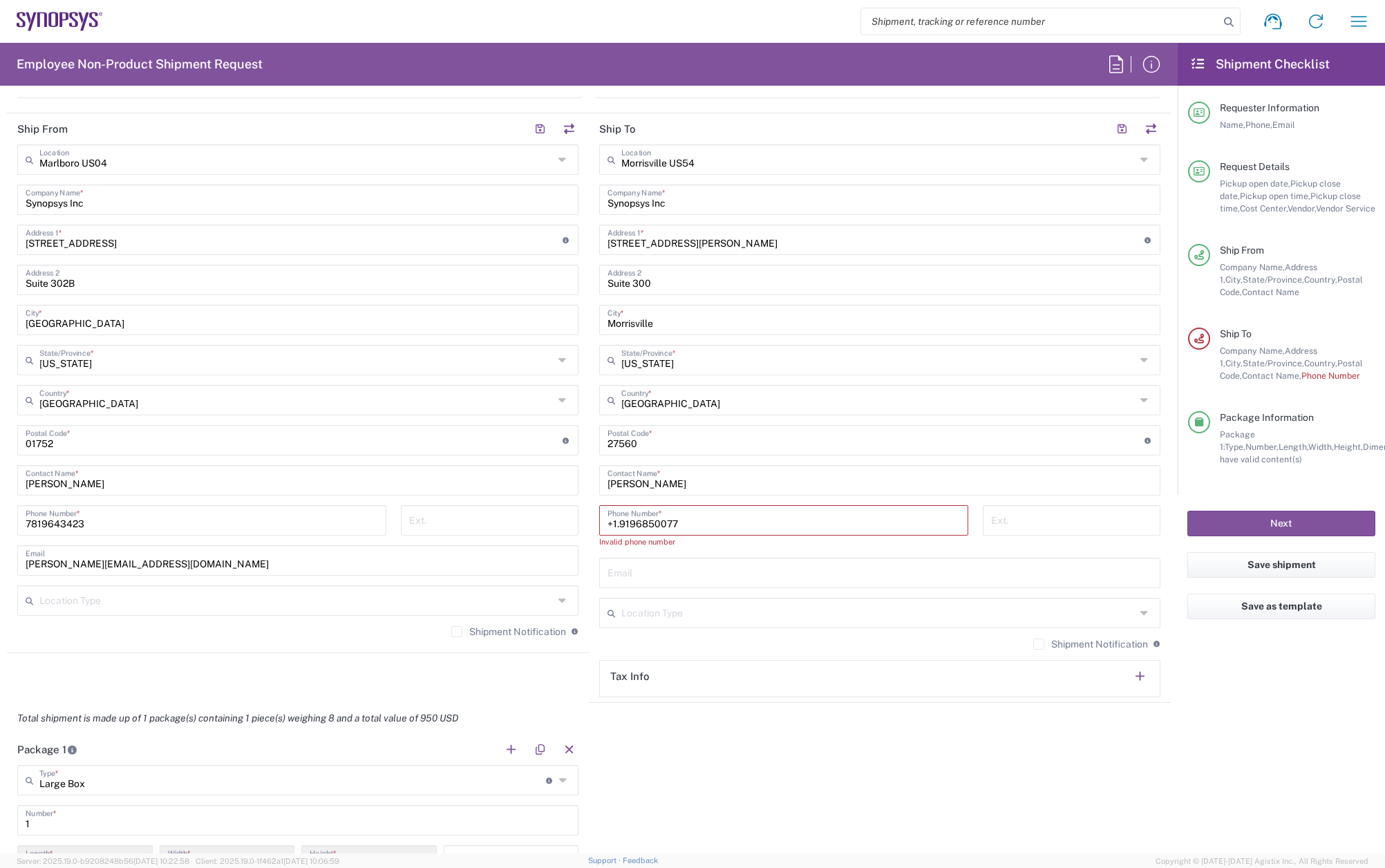
click at [615, 524] on input "+1.9196850077" at bounding box center [783, 519] width 352 height 24
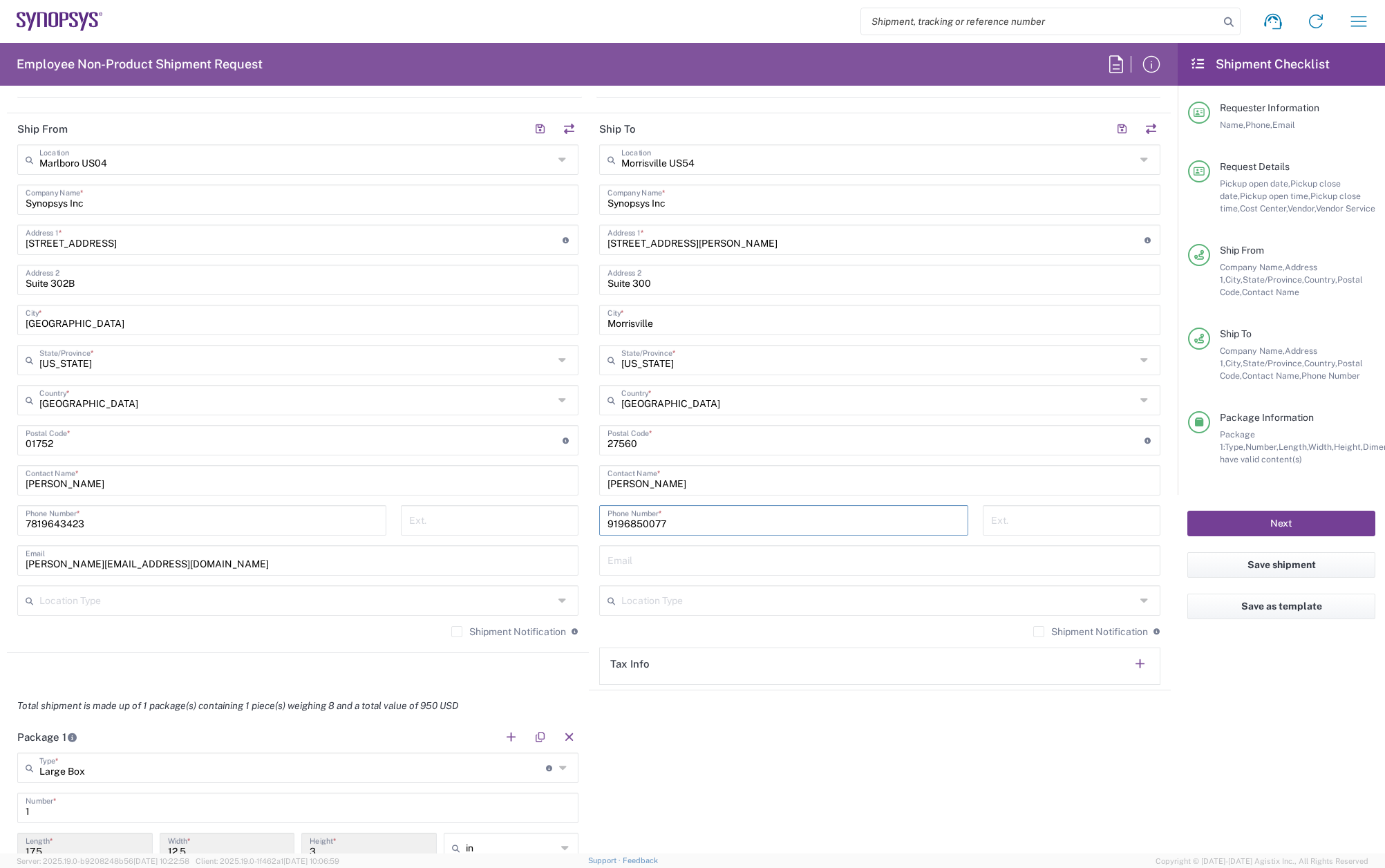
type input "9196850077"
click at [671, 556] on input "text" at bounding box center [879, 559] width 545 height 24
paste input "[PERSON_NAME][EMAIL_ADDRESS][DOMAIN_NAME]"
type input "[PERSON_NAME][EMAIL_ADDRESS][DOMAIN_NAME]"
click at [451, 629] on label "Shipment Notification" at bounding box center [509, 631] width 115 height 11
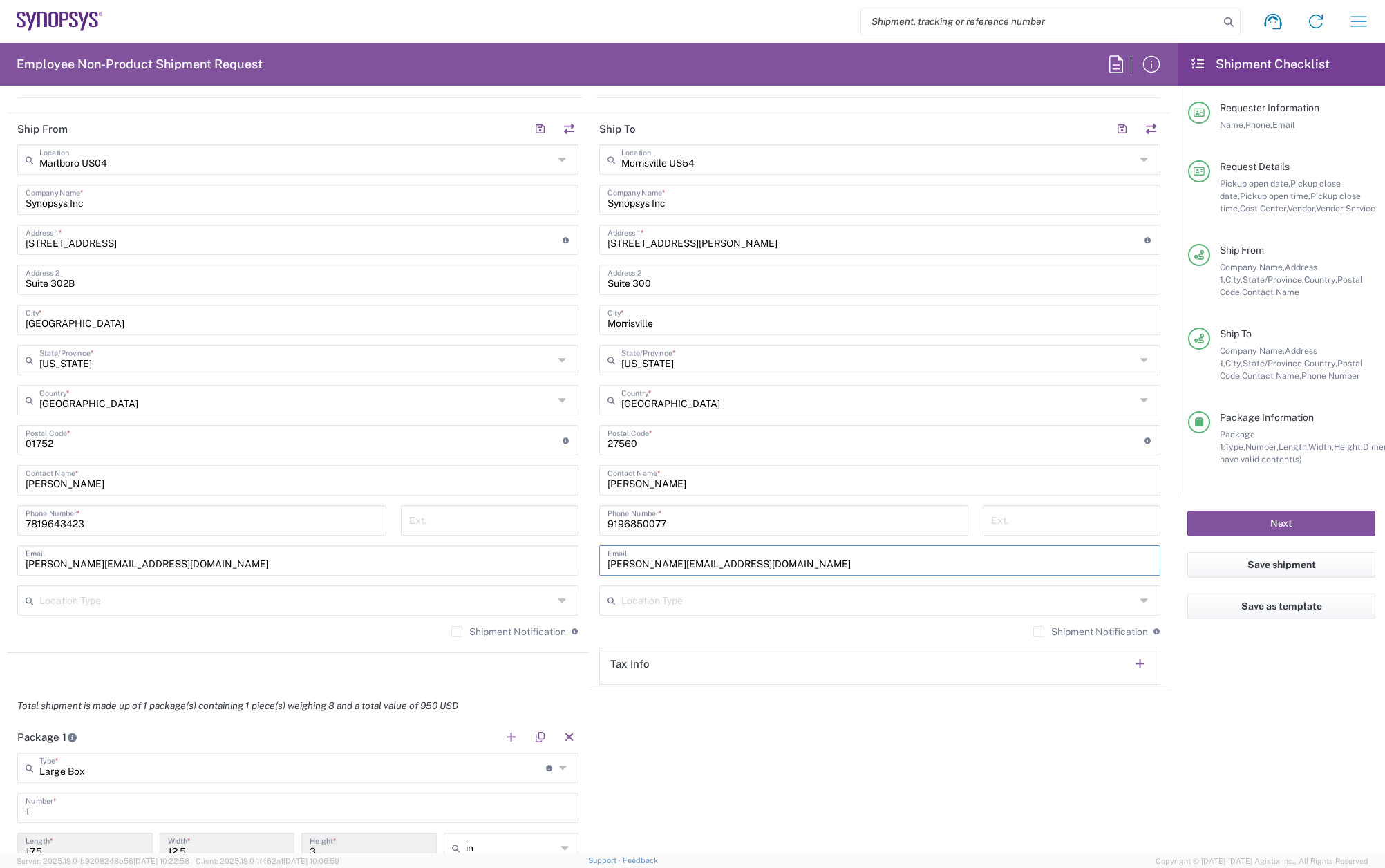
click at [457, 631] on input "Shipment Notification" at bounding box center [457, 631] width 0 height 0
click at [1033, 633] on label "Shipment Notification" at bounding box center [1090, 631] width 115 height 11
click at [1039, 631] on input "Shipment Notification" at bounding box center [1039, 631] width 0 height 0
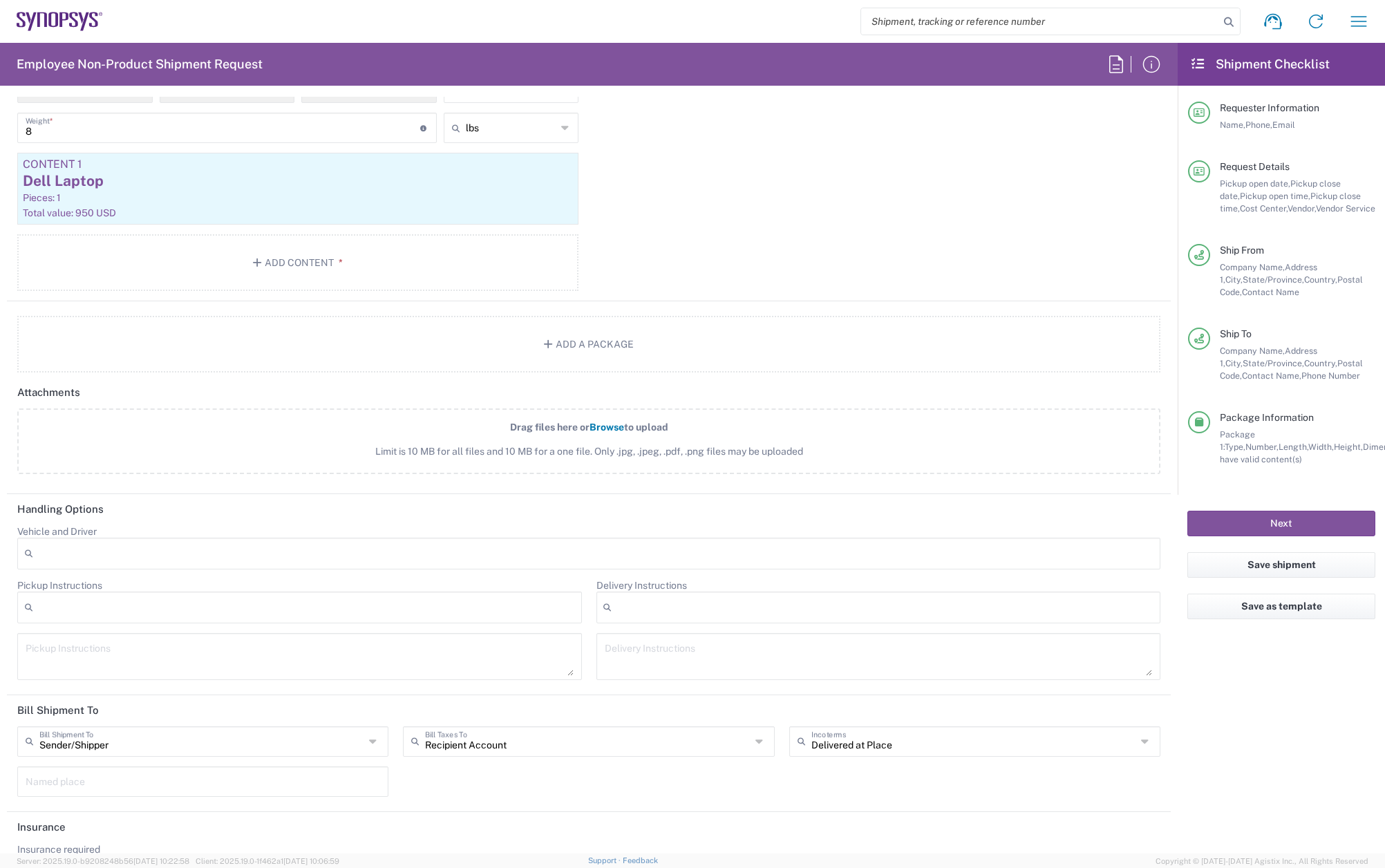
scroll to position [1499, 0]
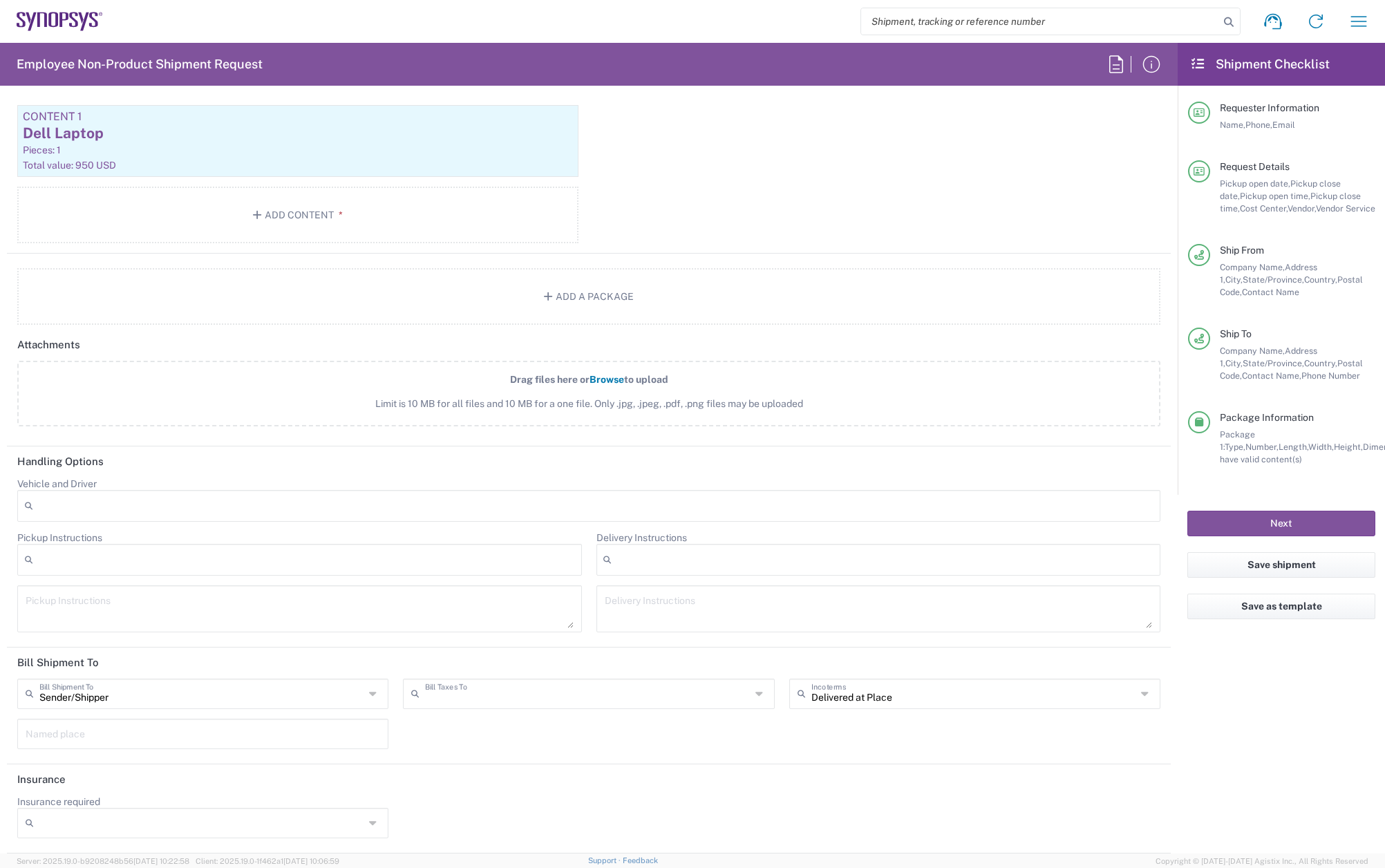
click at [523, 702] on input "text" at bounding box center [587, 692] width 325 height 24
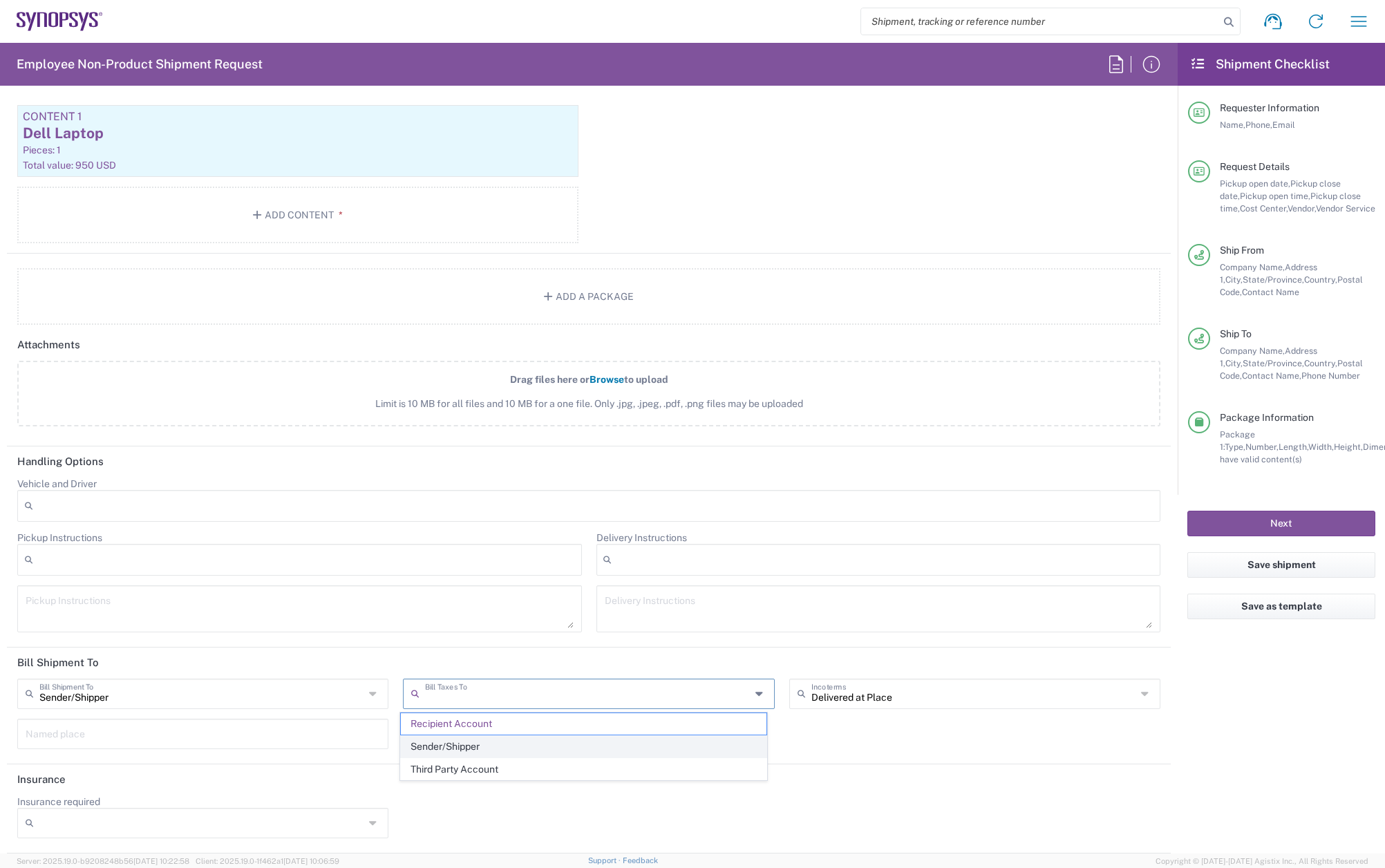
click at [501, 745] on span "Sender/Shipper" at bounding box center [583, 746] width 365 height 21
type input "Sender/Shipper"
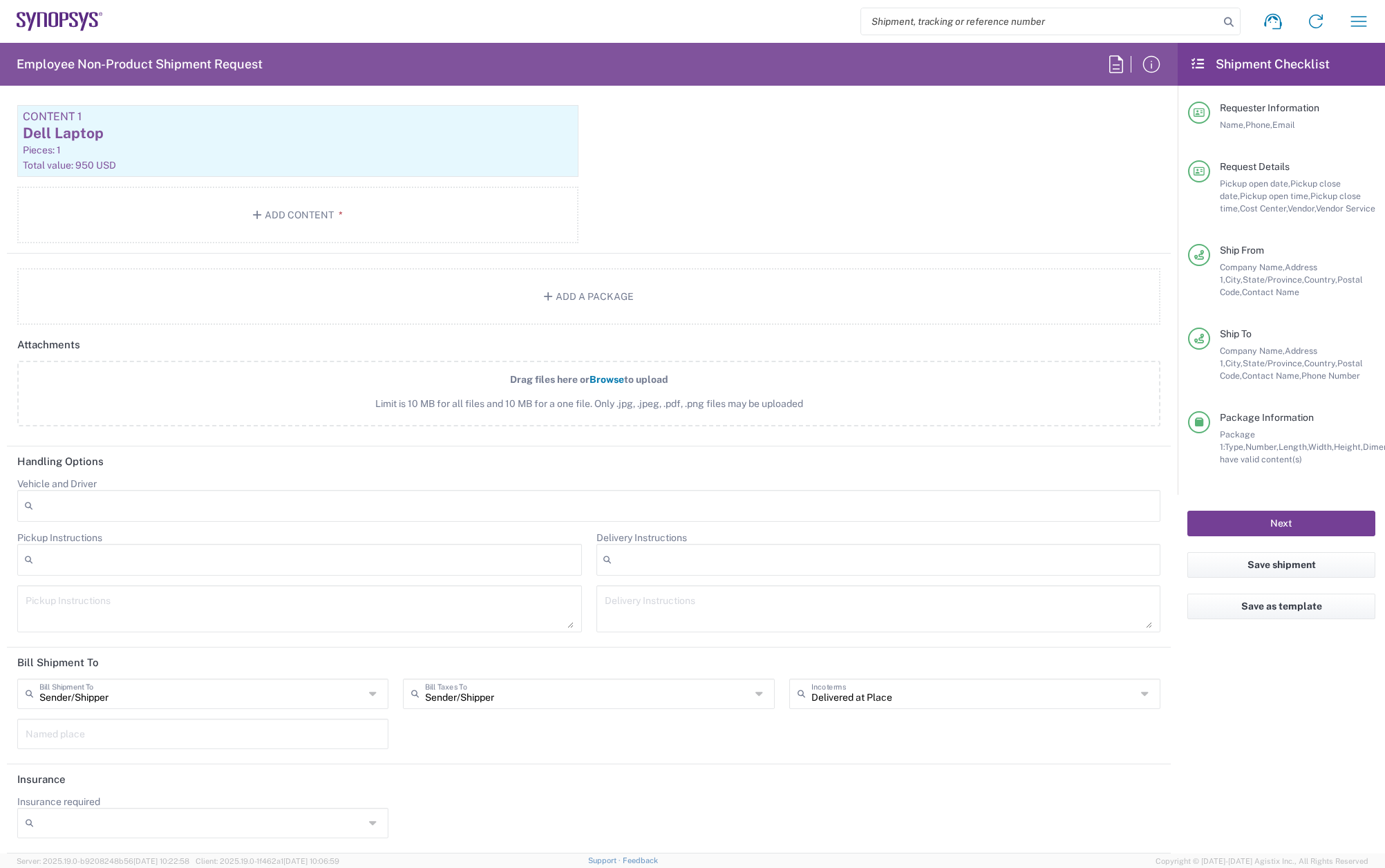
click at [1288, 520] on button "Next" at bounding box center [1281, 523] width 188 height 26
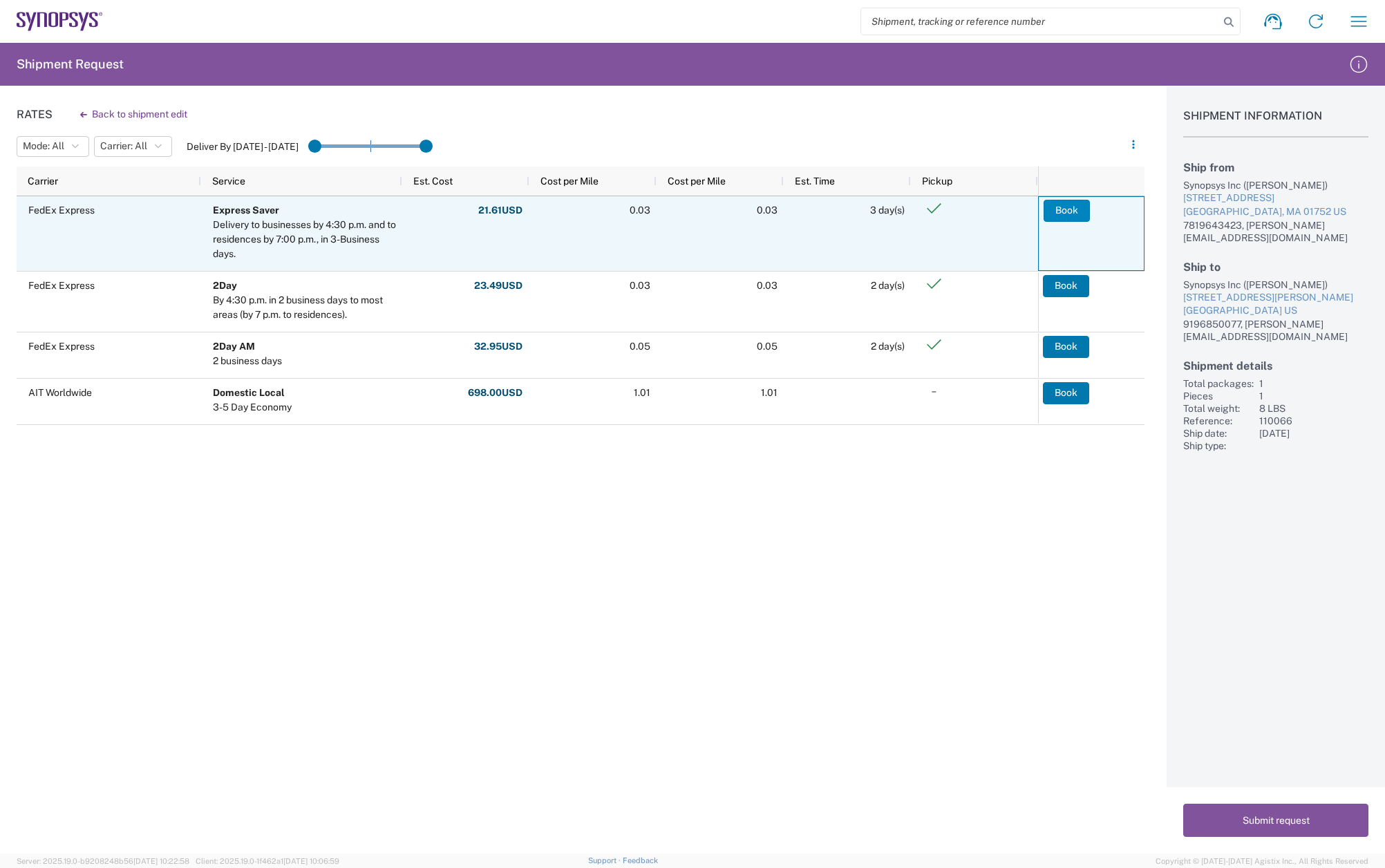
click at [1071, 208] on button "Book" at bounding box center [1067, 211] width 46 height 22
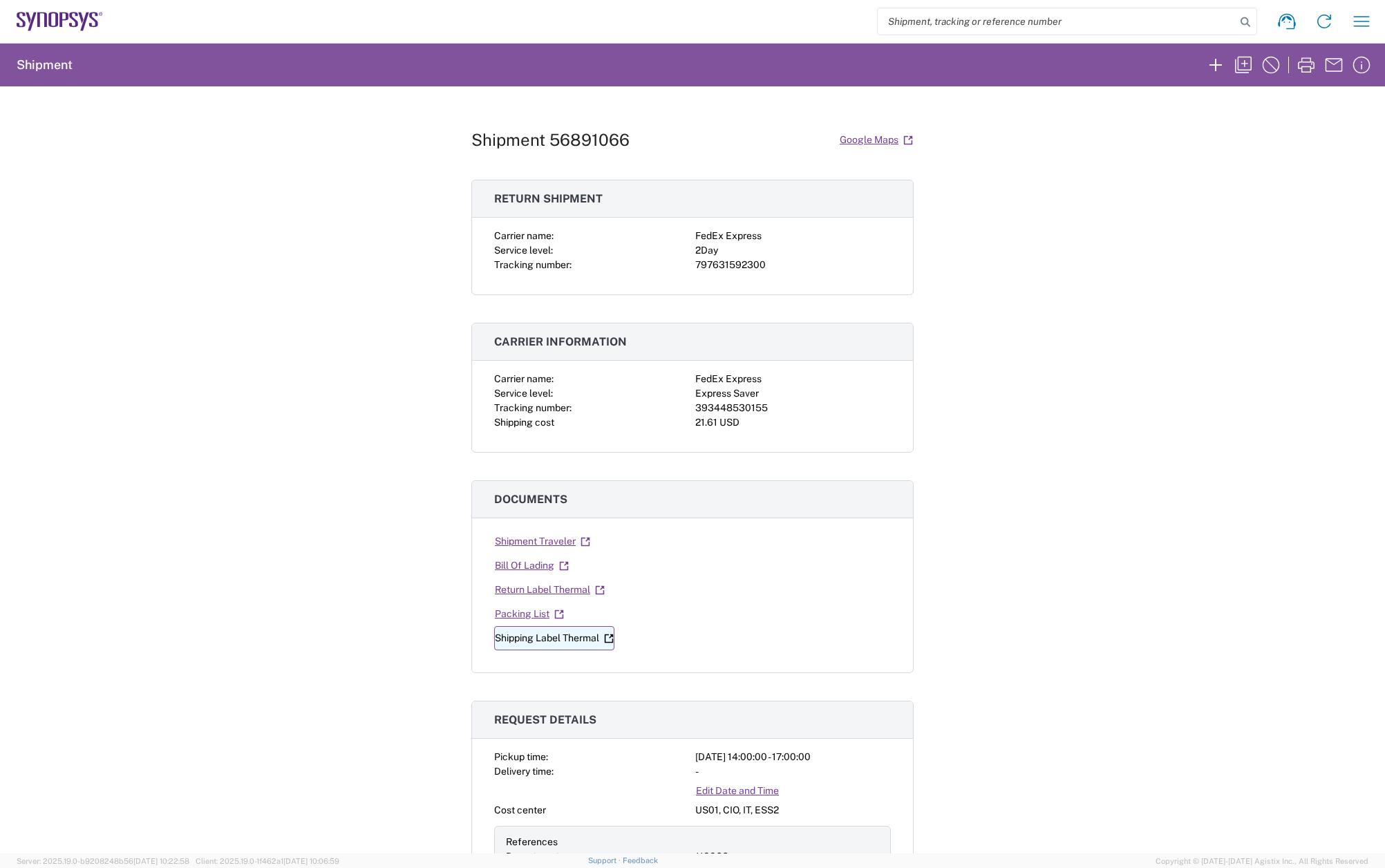
click at [576, 636] on link "Shipping Label Thermal" at bounding box center [554, 638] width 121 height 24
click at [538, 594] on link "Return Label Thermal" at bounding box center [549, 589] width 111 height 24
